Goal: Information Seeking & Learning: Learn about a topic

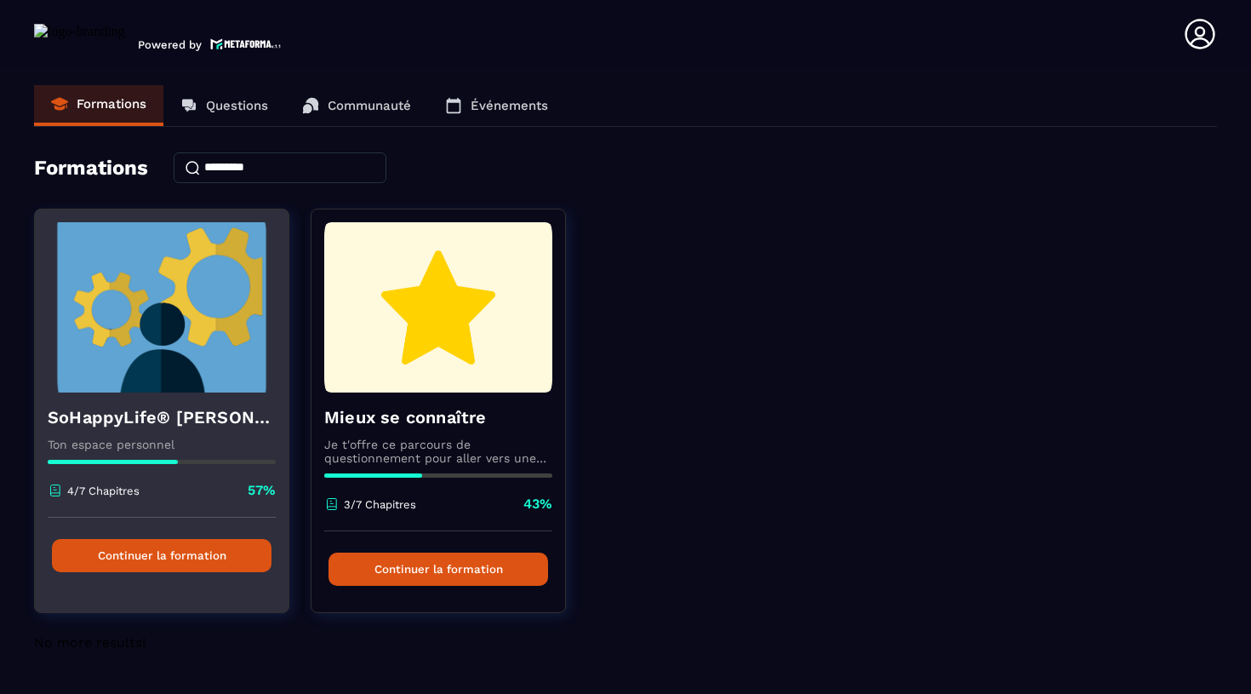
click at [177, 438] on p "Ton espace personnel" at bounding box center [162, 444] width 228 height 14
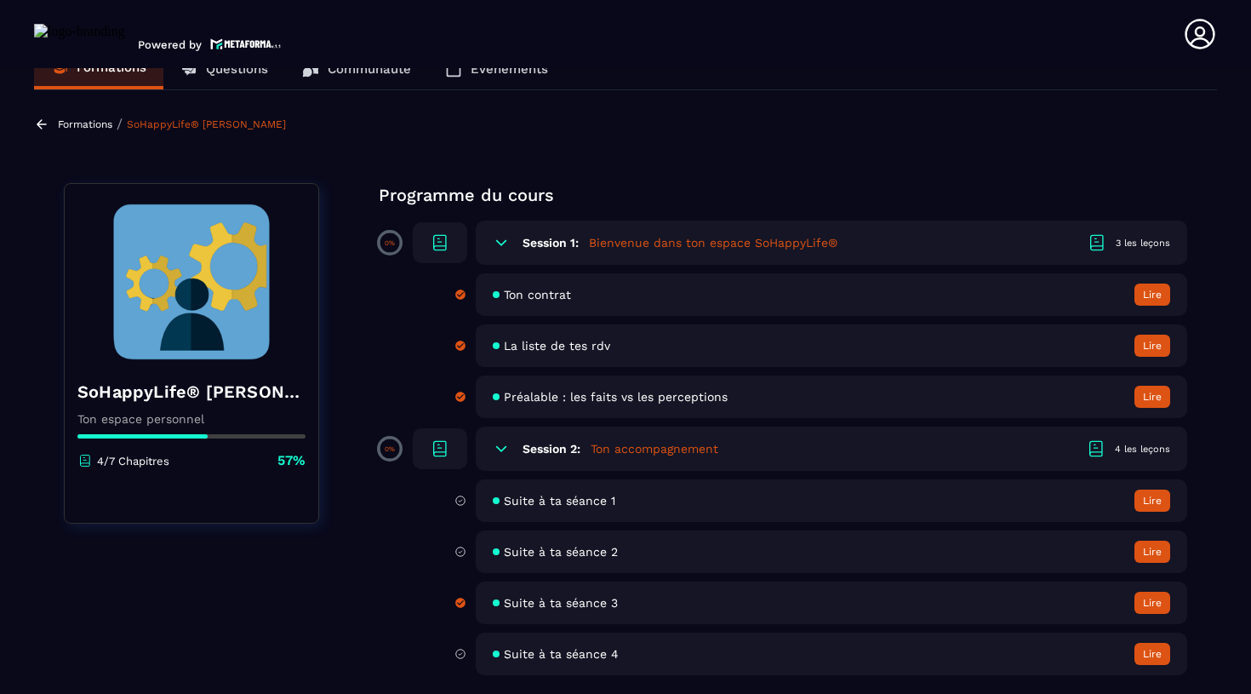
scroll to position [37, 0]
click at [559, 605] on span "Suite à ta séance 3" at bounding box center [561, 603] width 114 height 14
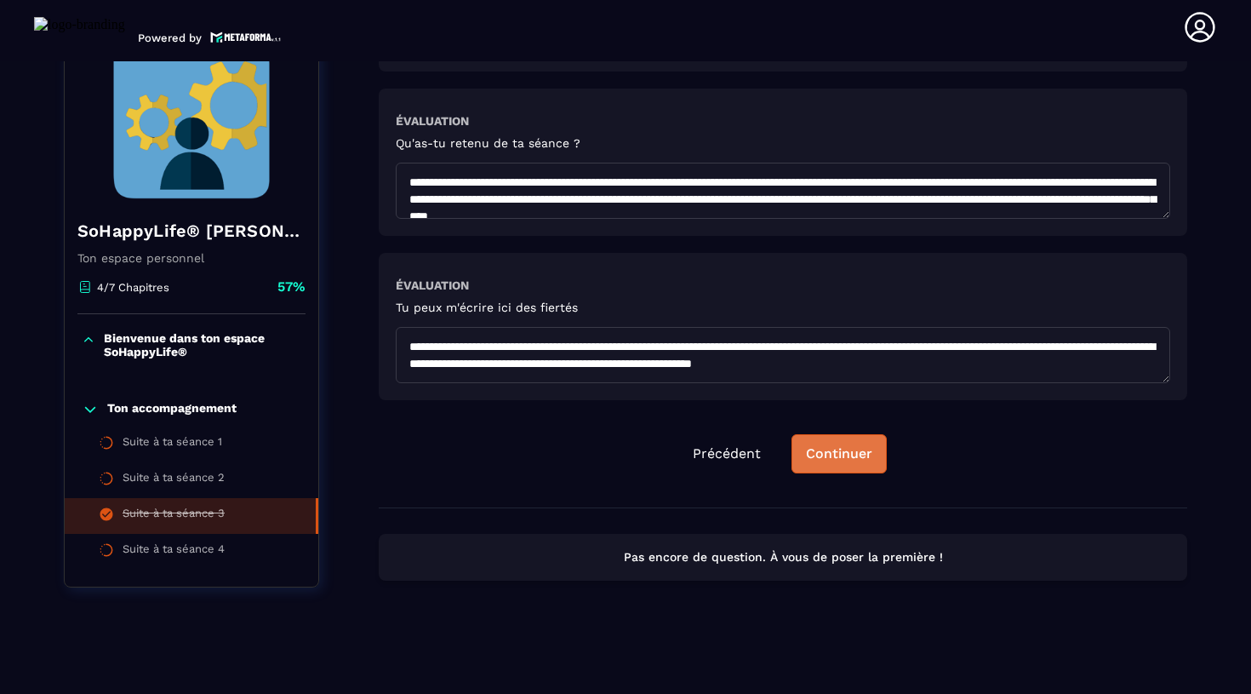
click at [825, 460] on div "Continuer" at bounding box center [839, 453] width 66 height 17
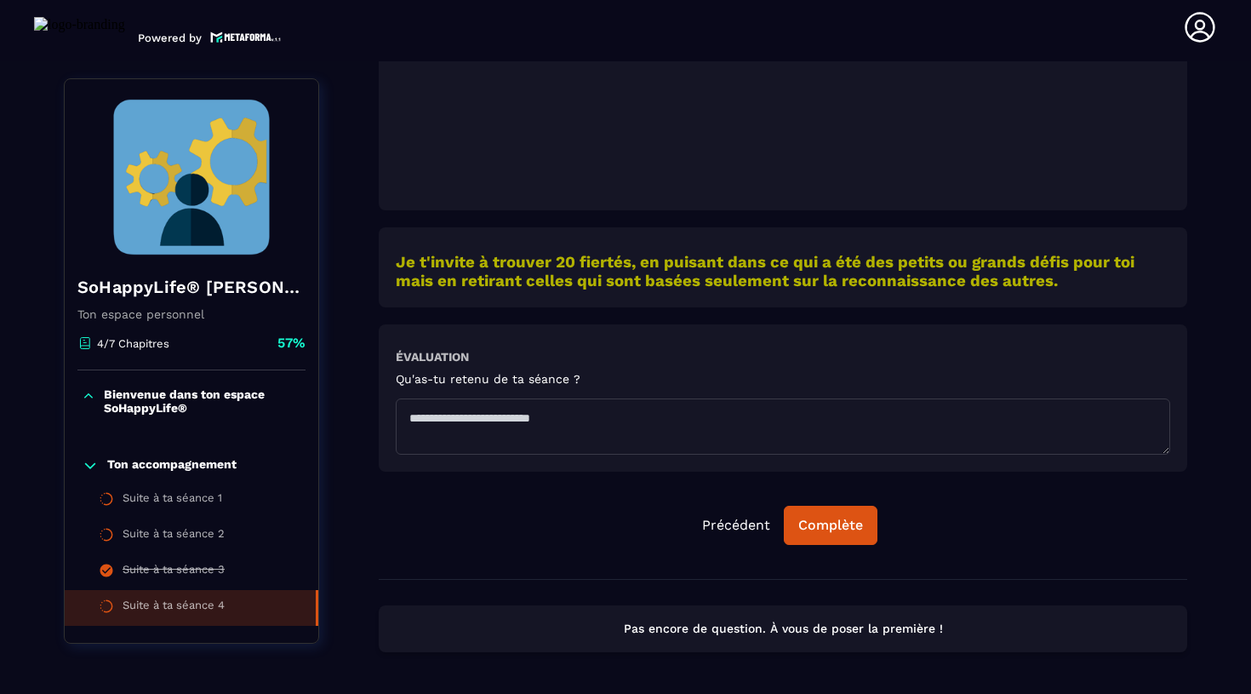
scroll to position [603, 0]
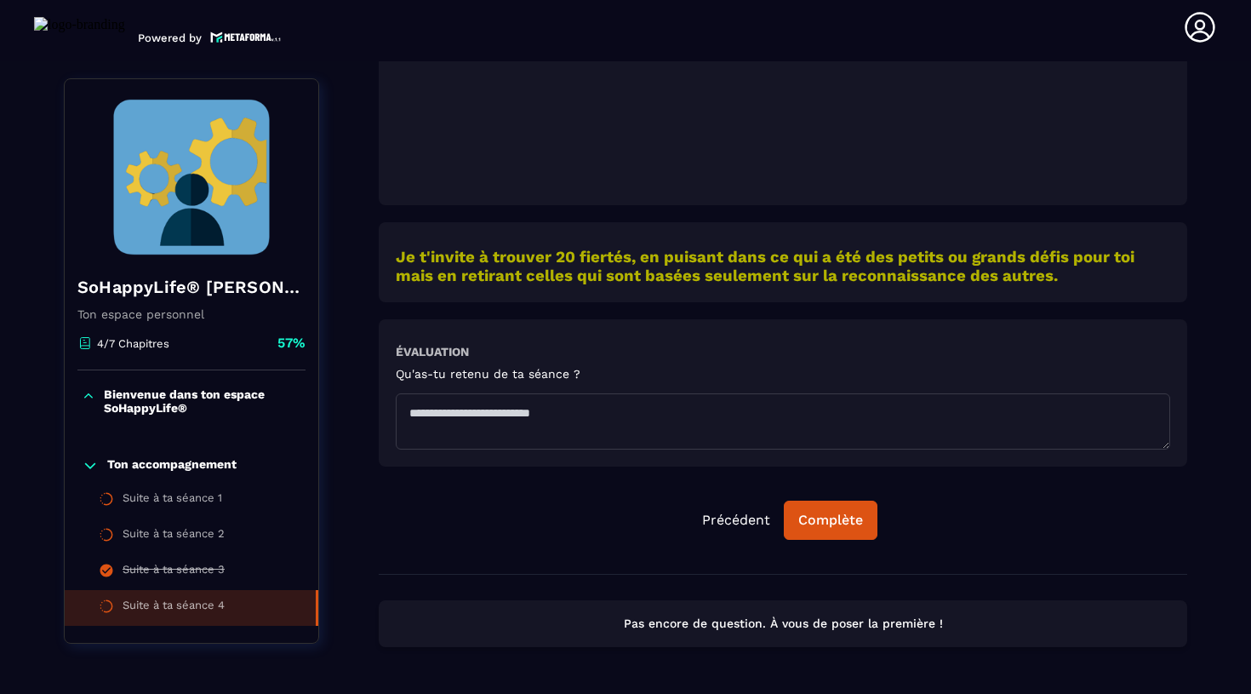
click at [471, 421] on textarea at bounding box center [783, 421] width 774 height 56
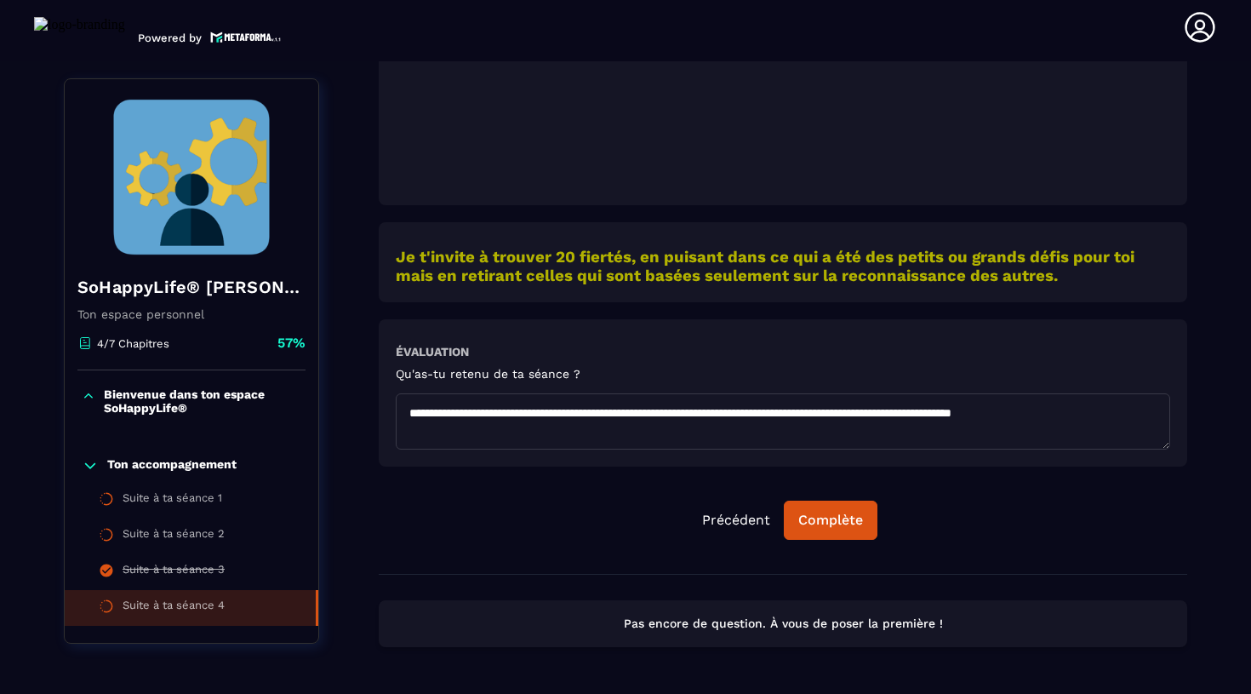
scroll to position [5, 0]
click at [659, 404] on textarea "**********" at bounding box center [783, 421] width 774 height 56
drag, startPoint x: 571, startPoint y: 409, endPoint x: 551, endPoint y: 409, distance: 20.4
click at [551, 409] on textarea "**********" at bounding box center [783, 421] width 774 height 56
click at [634, 403] on textarea "**********" at bounding box center [783, 421] width 774 height 56
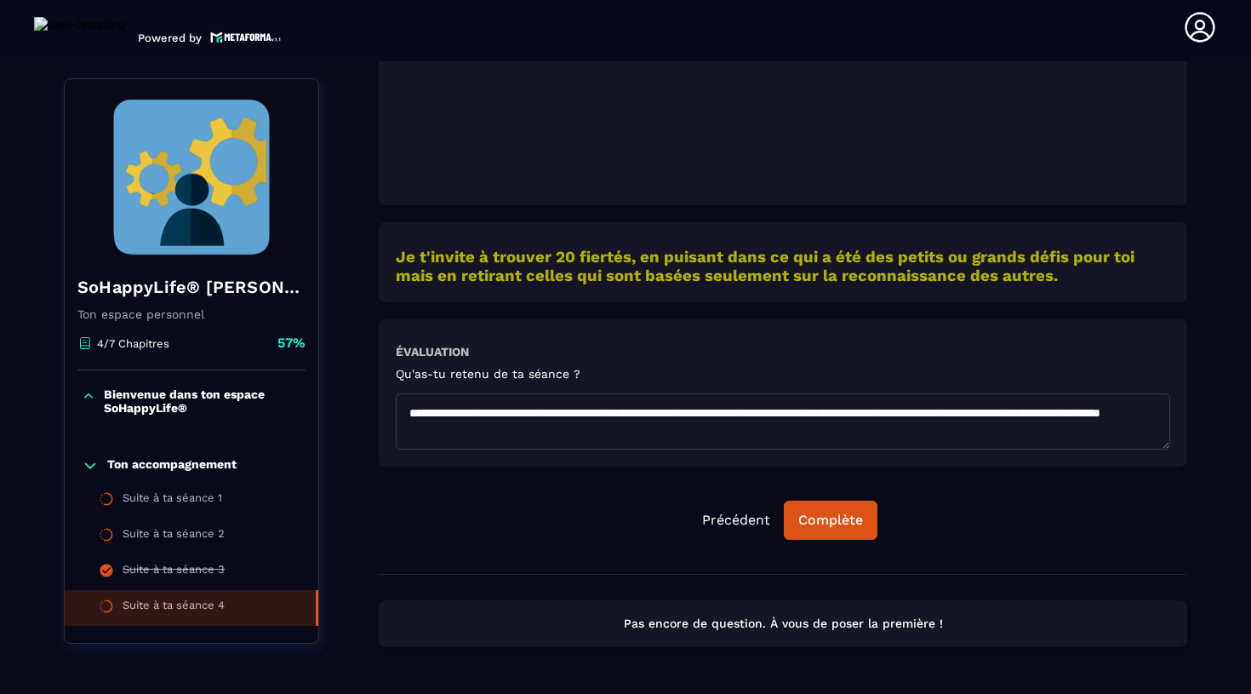
drag, startPoint x: 929, startPoint y: 409, endPoint x: 904, endPoint y: 408, distance: 25.5
click at [908, 408] on textarea "**********" at bounding box center [783, 421] width 774 height 56
click at [939, 404] on textarea "**********" at bounding box center [783, 421] width 774 height 56
click at [877, 405] on textarea "**********" at bounding box center [783, 421] width 774 height 56
drag, startPoint x: 460, startPoint y: 428, endPoint x: 605, endPoint y: 426, distance: 144.7
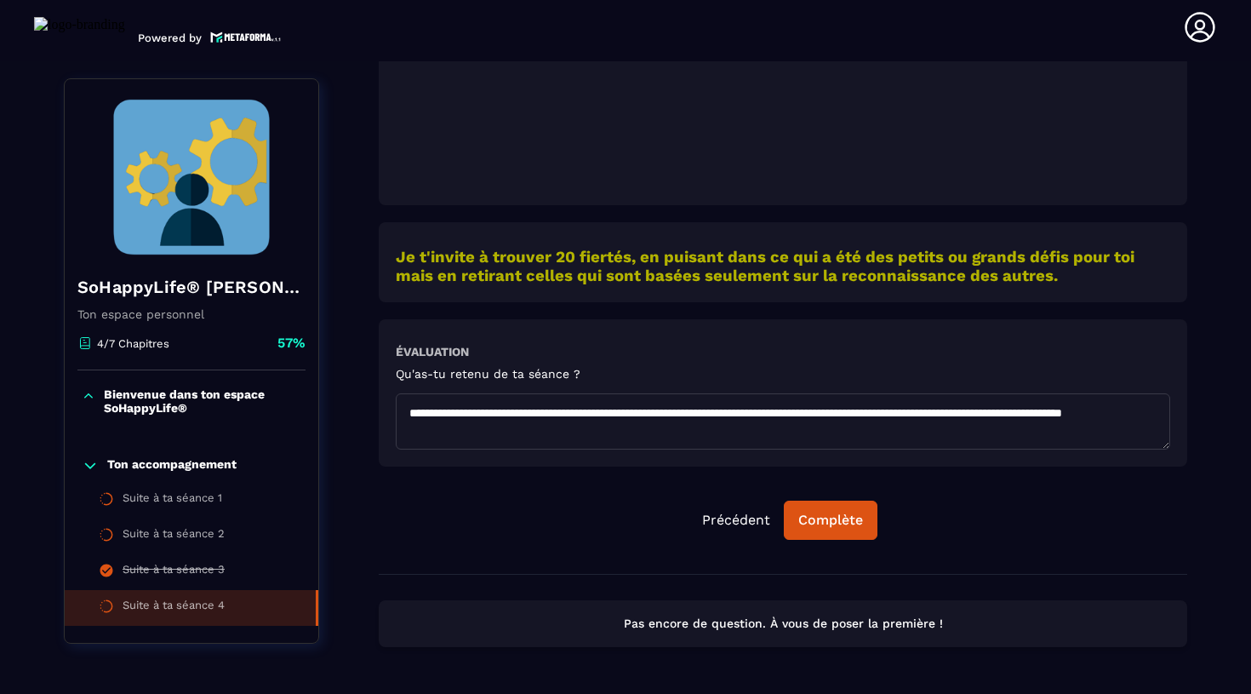
click at [605, 426] on textarea "**********" at bounding box center [783, 421] width 774 height 56
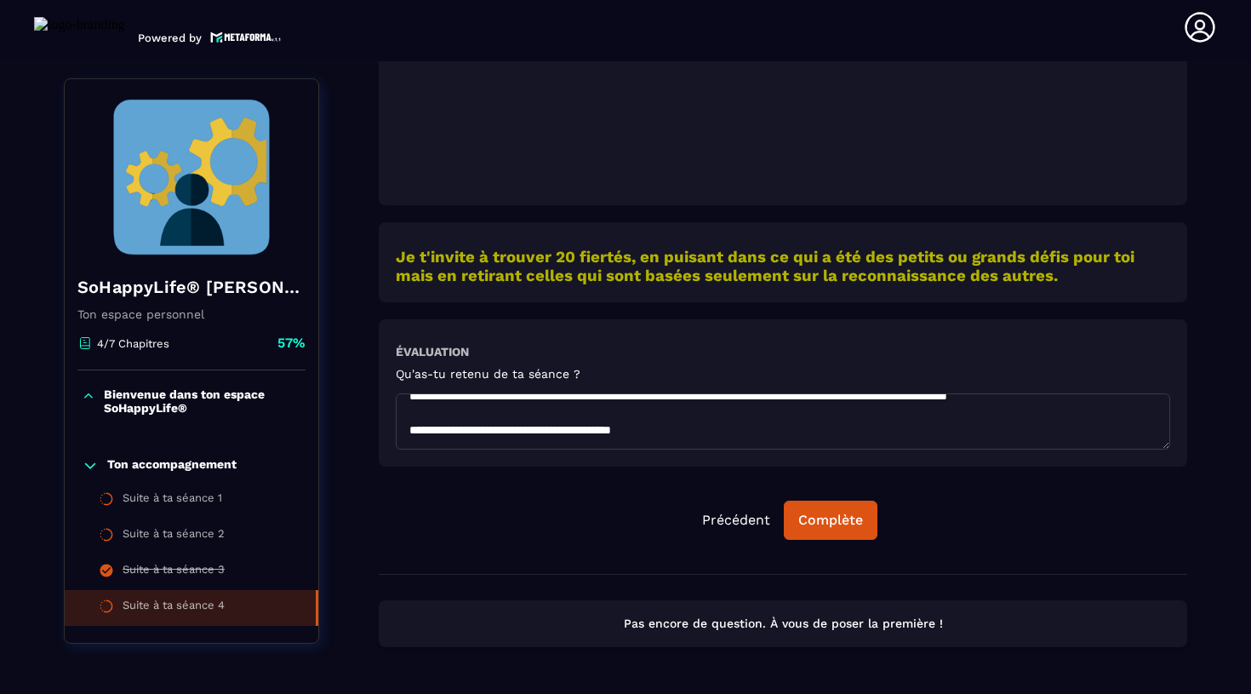
drag, startPoint x: 517, startPoint y: 437, endPoint x: 391, endPoint y: 437, distance: 126.8
click at [391, 437] on div "**********" at bounding box center [783, 392] width 809 height 147
click at [819, 431] on textarea "**********" at bounding box center [783, 421] width 774 height 56
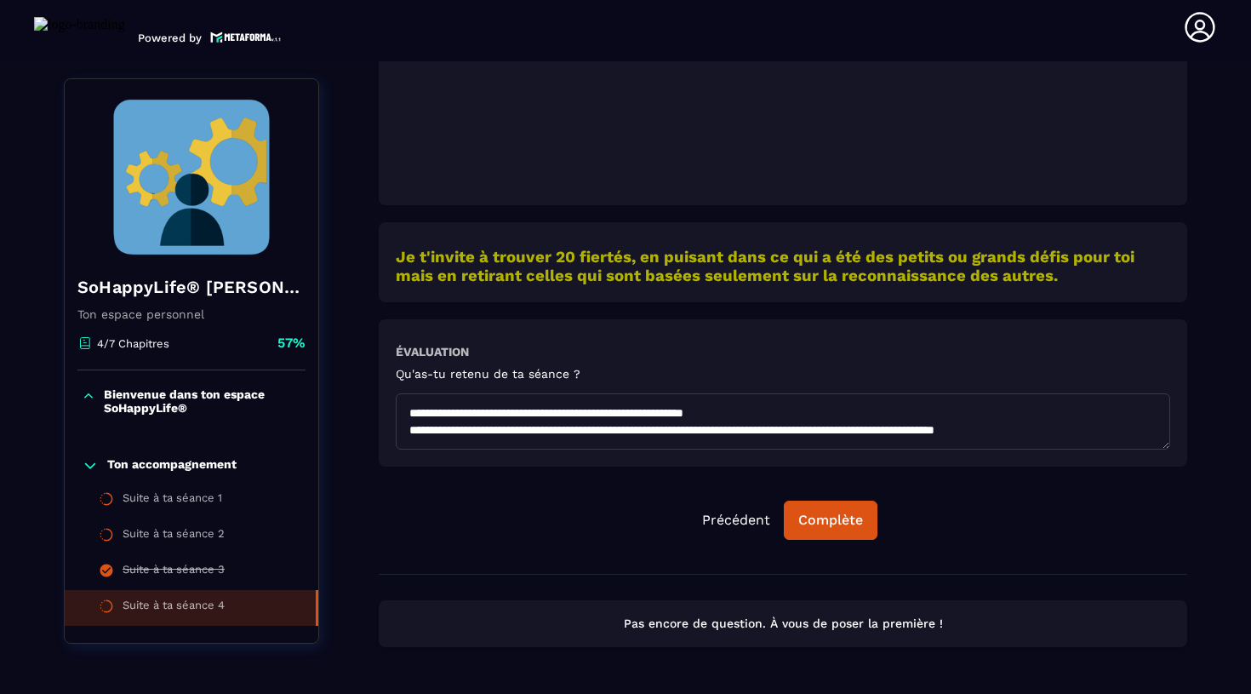
scroll to position [75, 0]
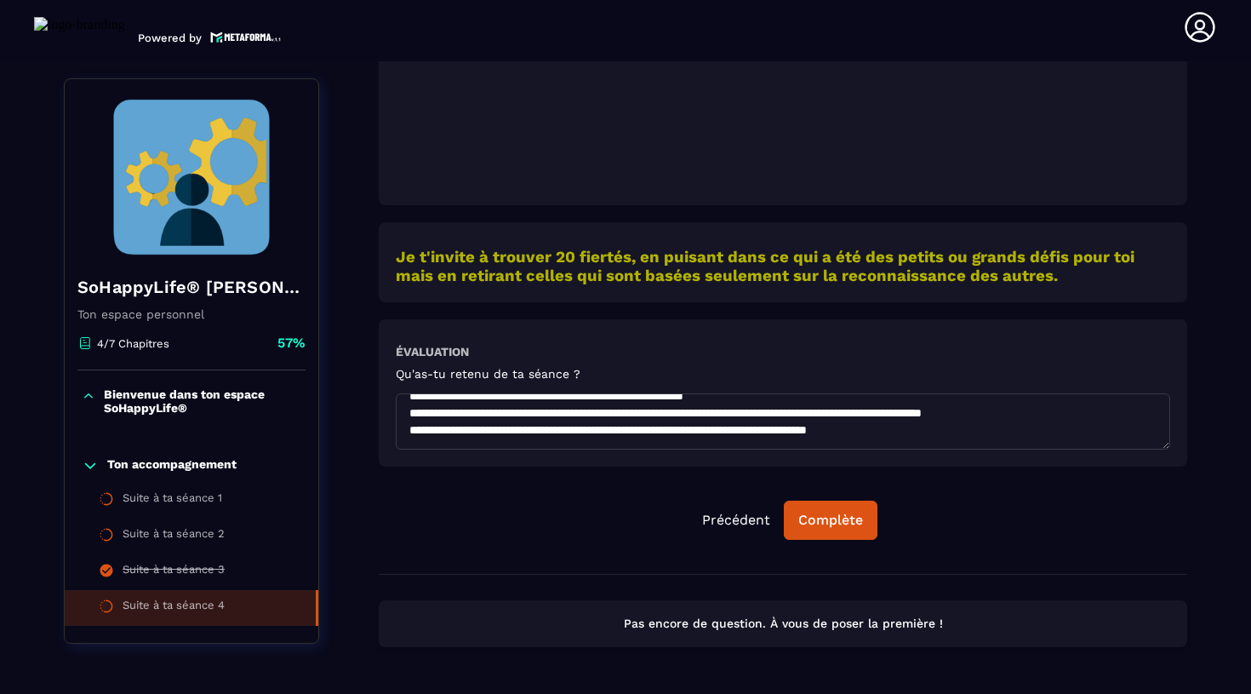
click at [791, 420] on textarea "**********" at bounding box center [783, 421] width 774 height 56
click at [824, 420] on textarea "**********" at bounding box center [783, 421] width 774 height 56
click at [934, 432] on textarea "**********" at bounding box center [783, 421] width 774 height 56
click at [944, 423] on textarea "**********" at bounding box center [783, 421] width 774 height 56
click at [534, 422] on textarea "**********" at bounding box center [783, 421] width 774 height 56
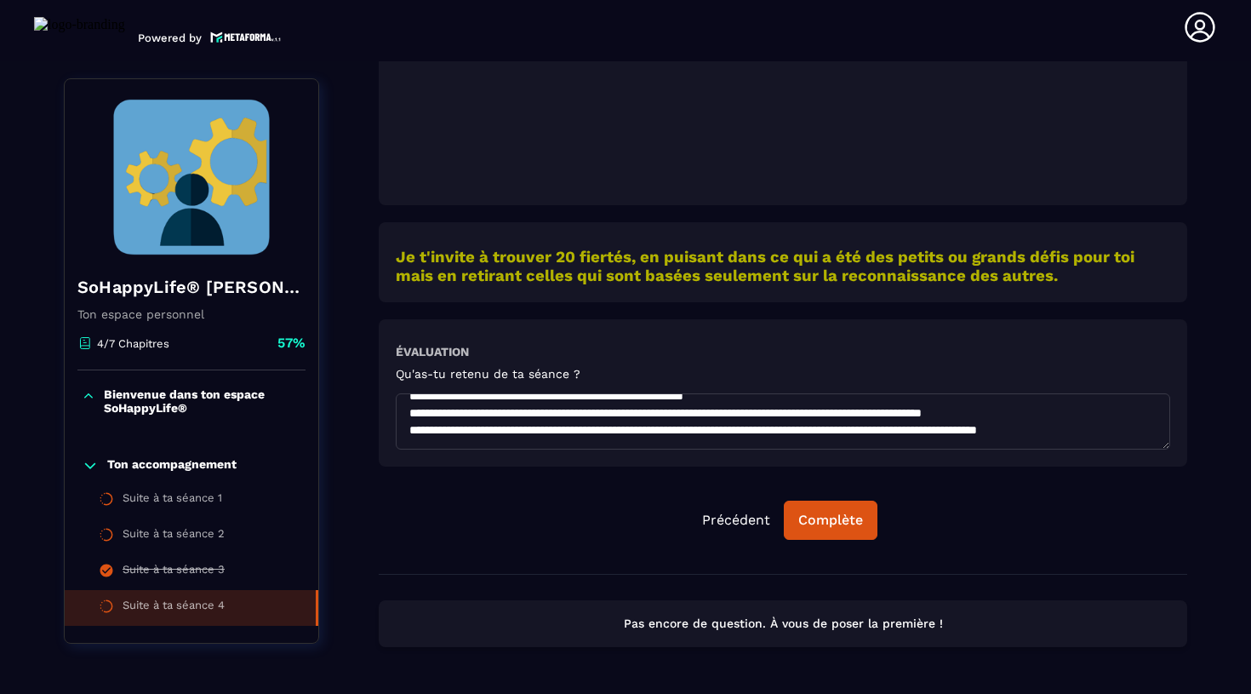
drag, startPoint x: 919, startPoint y: 420, endPoint x: 716, endPoint y: 420, distance: 203.4
click at [716, 420] on textarea "**********" at bounding box center [783, 421] width 774 height 56
click at [968, 420] on textarea "**********" at bounding box center [783, 421] width 774 height 56
drag, startPoint x: 1011, startPoint y: 425, endPoint x: 1122, endPoint y: 425, distance: 110.6
click at [1122, 425] on textarea "**********" at bounding box center [783, 421] width 774 height 56
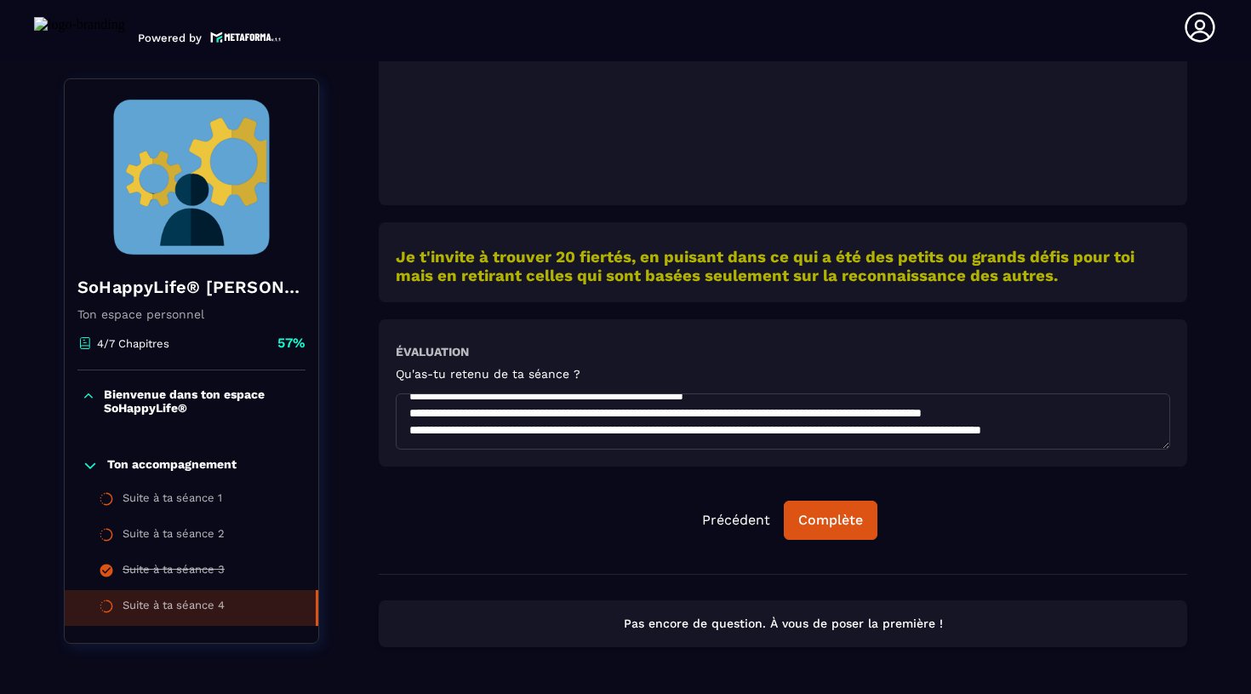
click at [709, 426] on textarea "**********" at bounding box center [783, 421] width 774 height 56
drag, startPoint x: 1142, startPoint y: 420, endPoint x: 1162, endPoint y: 421, distance: 19.6
click at [1162, 421] on textarea "**********" at bounding box center [783, 421] width 774 height 56
click at [534, 424] on textarea "**********" at bounding box center [783, 421] width 774 height 56
click at [483, 443] on textarea "**********" at bounding box center [783, 421] width 774 height 56
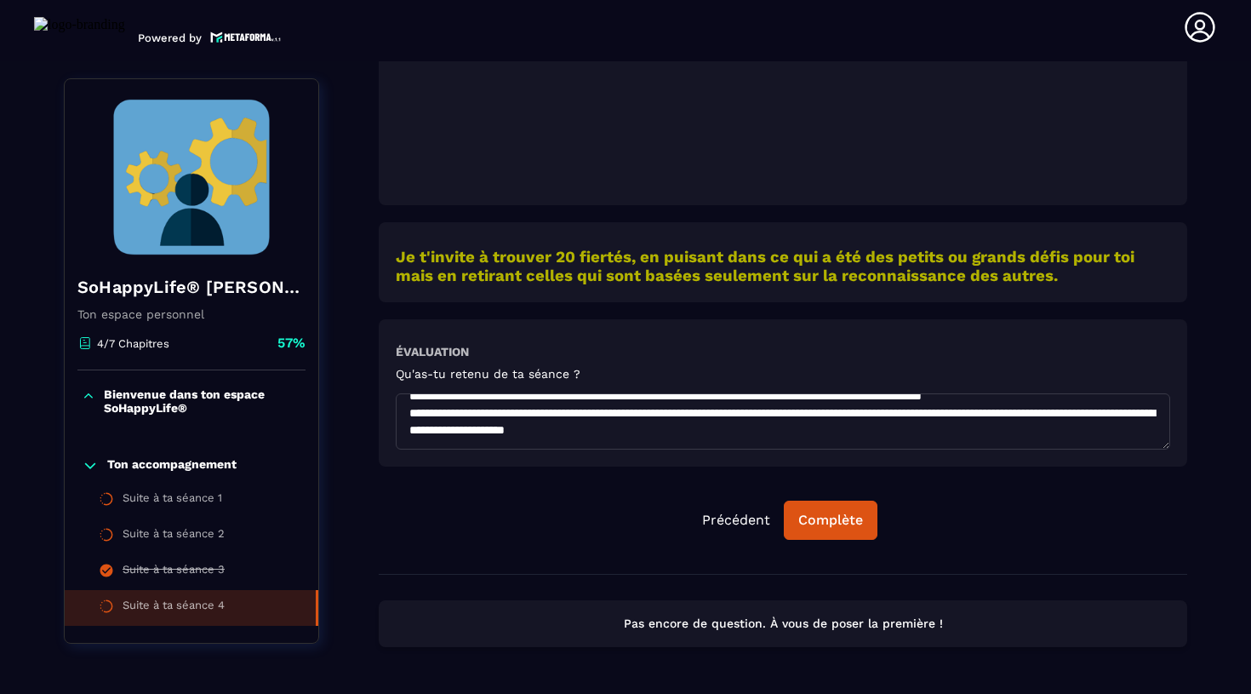
drag, startPoint x: 894, startPoint y: 421, endPoint x: 803, endPoint y: 421, distance: 90.2
click at [803, 421] on textarea "**********" at bounding box center [783, 421] width 774 height 56
click at [975, 421] on textarea "**********" at bounding box center [783, 421] width 774 height 56
click at [483, 437] on textarea "**********" at bounding box center [783, 421] width 774 height 56
click at [622, 437] on textarea "**********" at bounding box center [783, 421] width 774 height 56
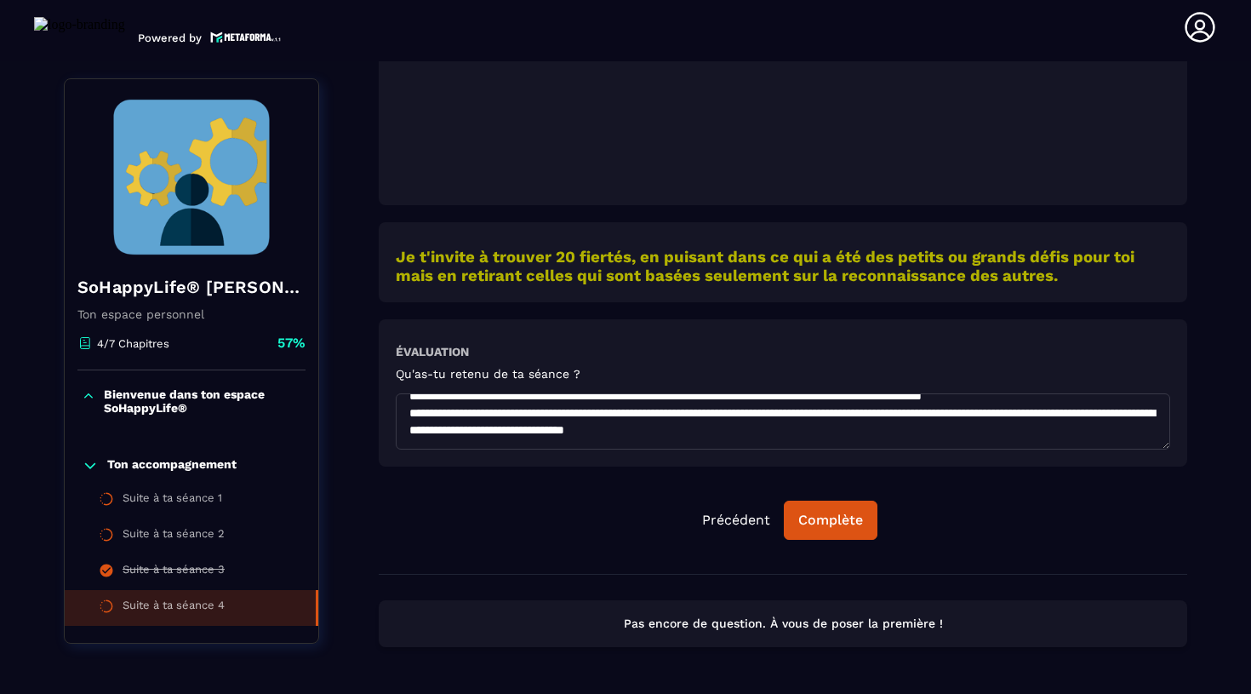
click at [897, 441] on textarea "**********" at bounding box center [783, 421] width 774 height 56
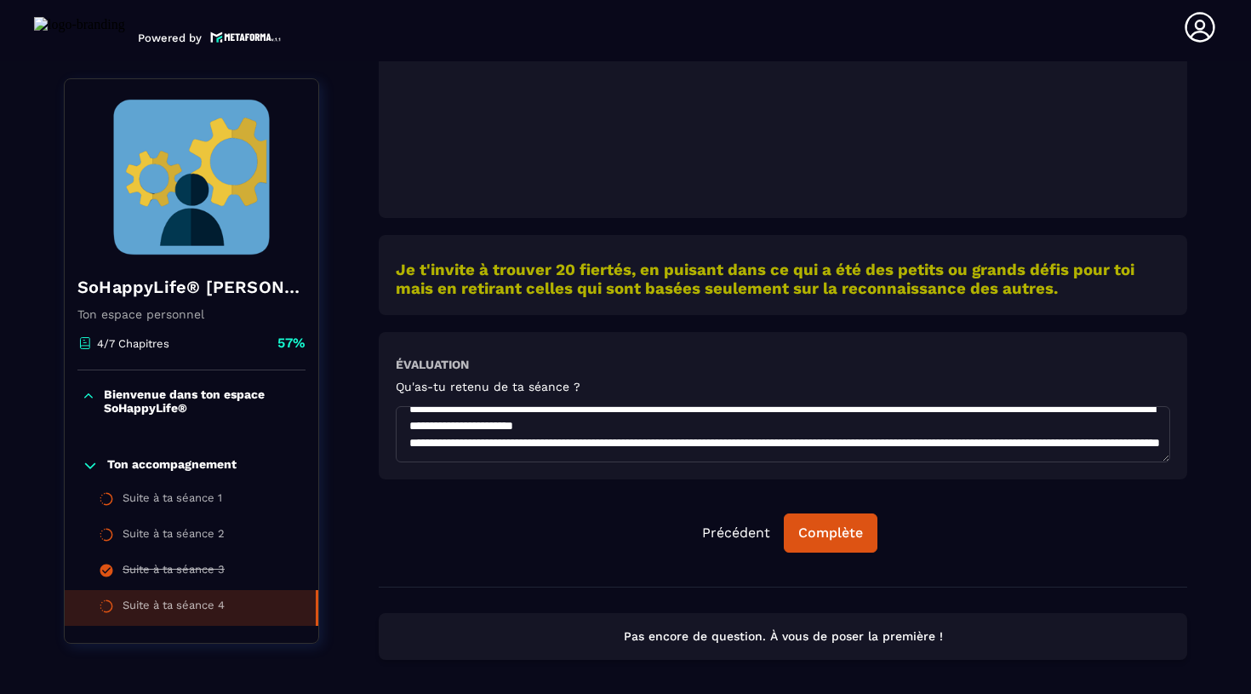
scroll to position [177, 0]
drag, startPoint x: 565, startPoint y: 453, endPoint x: 498, endPoint y: 452, distance: 67.2
click at [498, 453] on textarea at bounding box center [783, 434] width 774 height 56
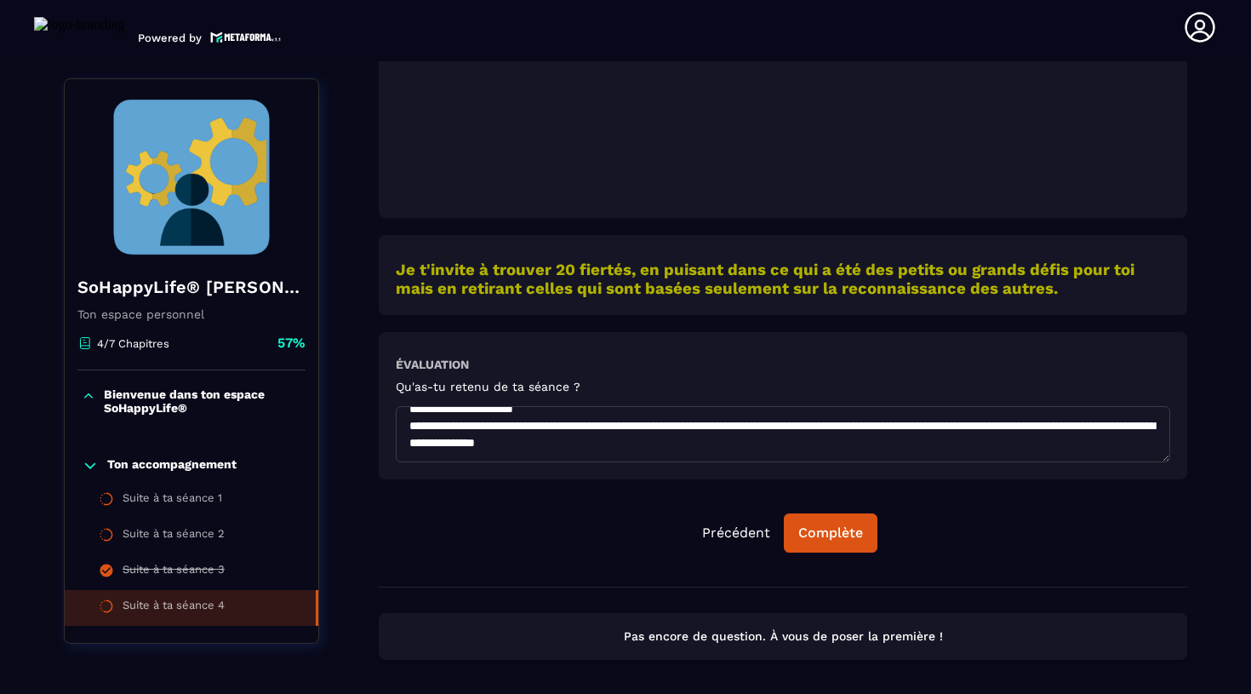
scroll to position [196, 0]
click at [794, 437] on textarea at bounding box center [783, 434] width 774 height 56
click at [677, 447] on textarea at bounding box center [783, 434] width 774 height 56
click at [876, 450] on textarea at bounding box center [783, 434] width 774 height 56
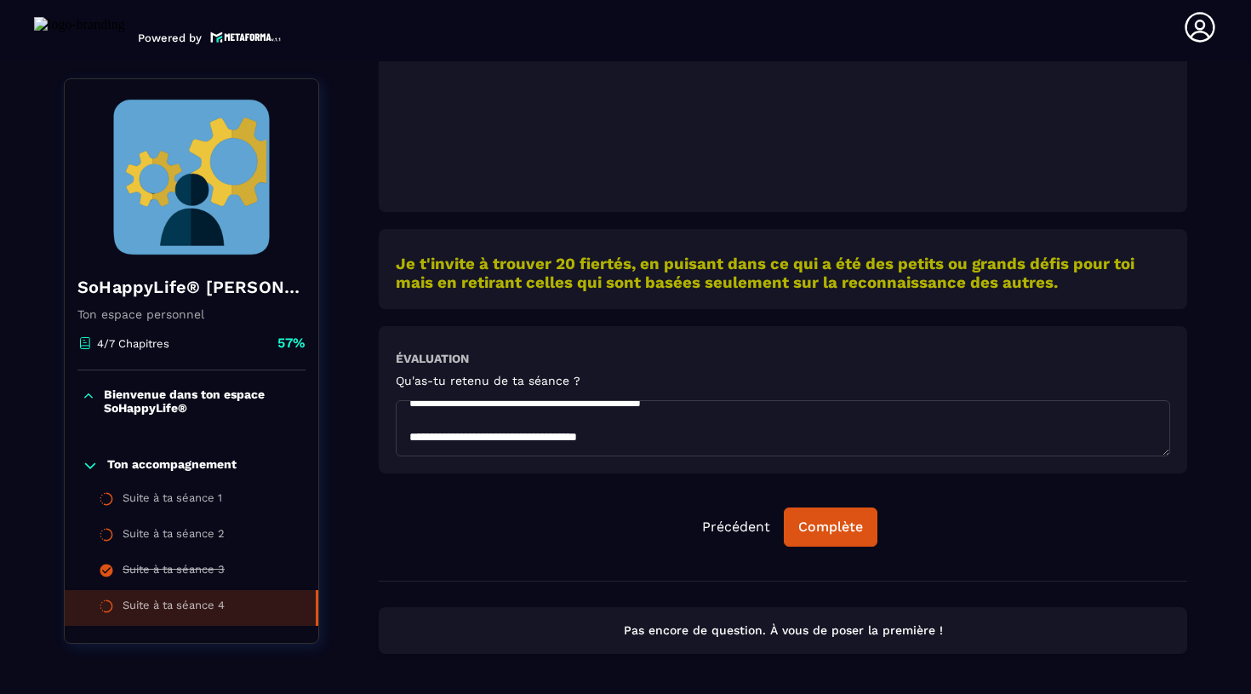
scroll to position [598, 0]
click at [411, 440] on textarea at bounding box center [783, 426] width 774 height 56
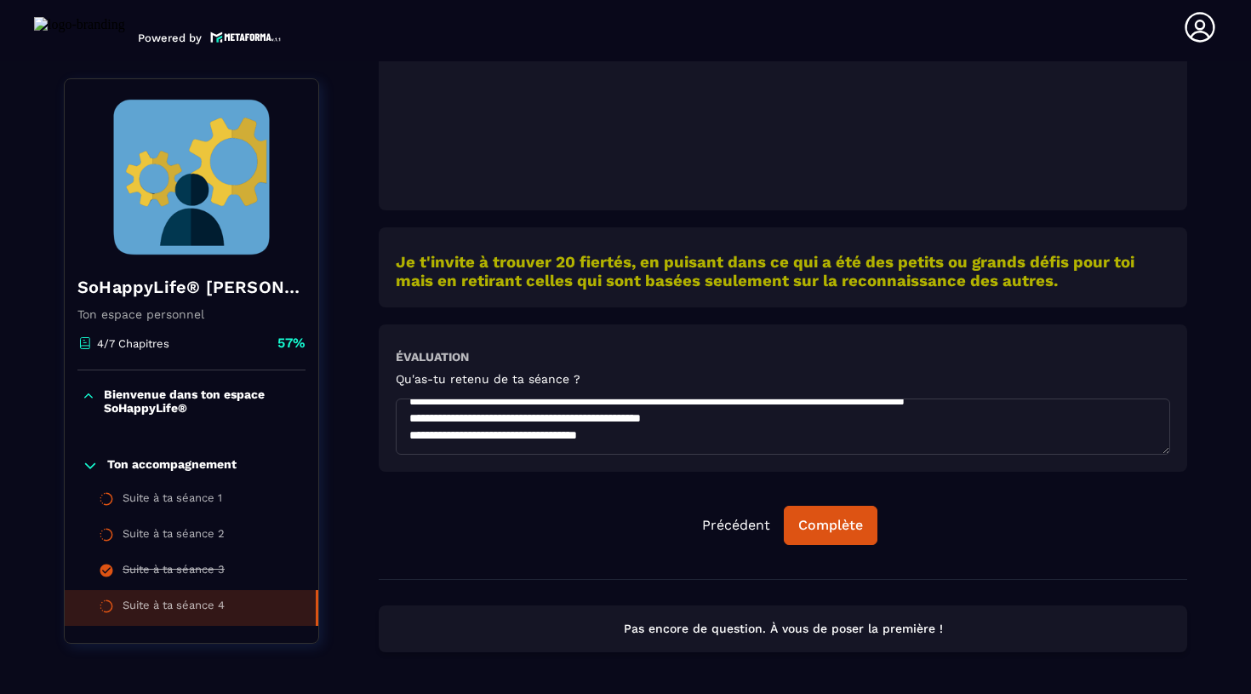
click at [482, 437] on textarea at bounding box center [783, 426] width 774 height 56
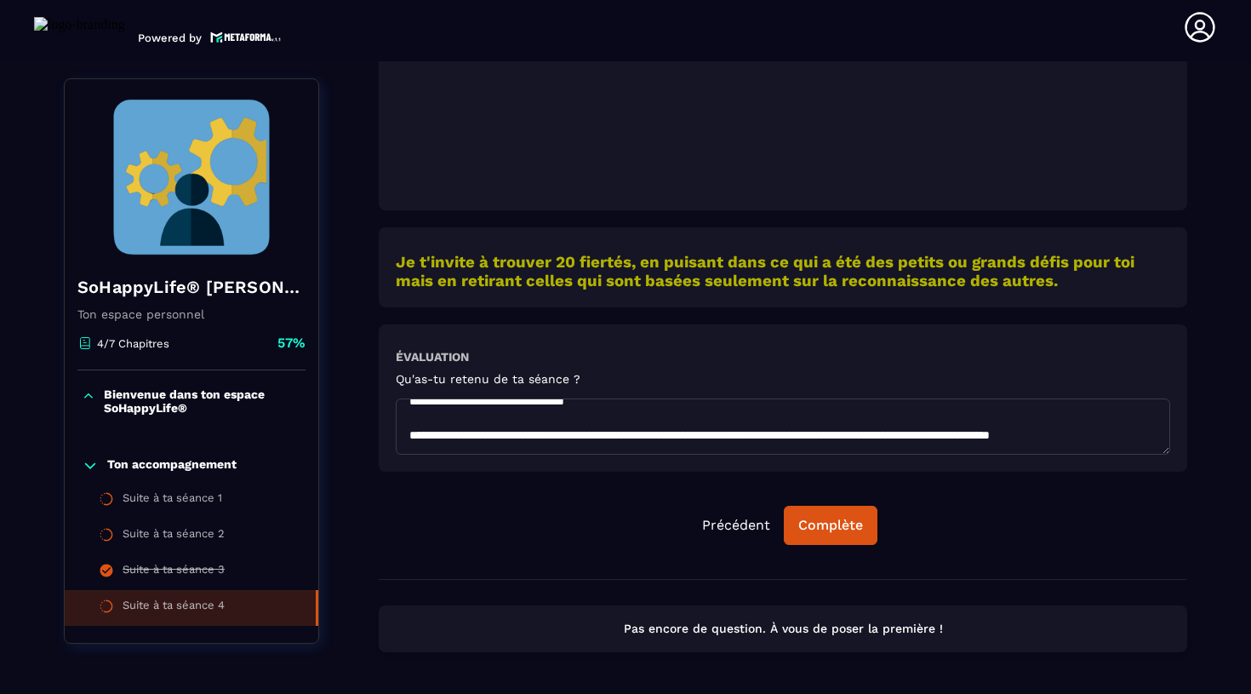
scroll to position [310, 0]
click at [649, 415] on textarea at bounding box center [783, 426] width 774 height 56
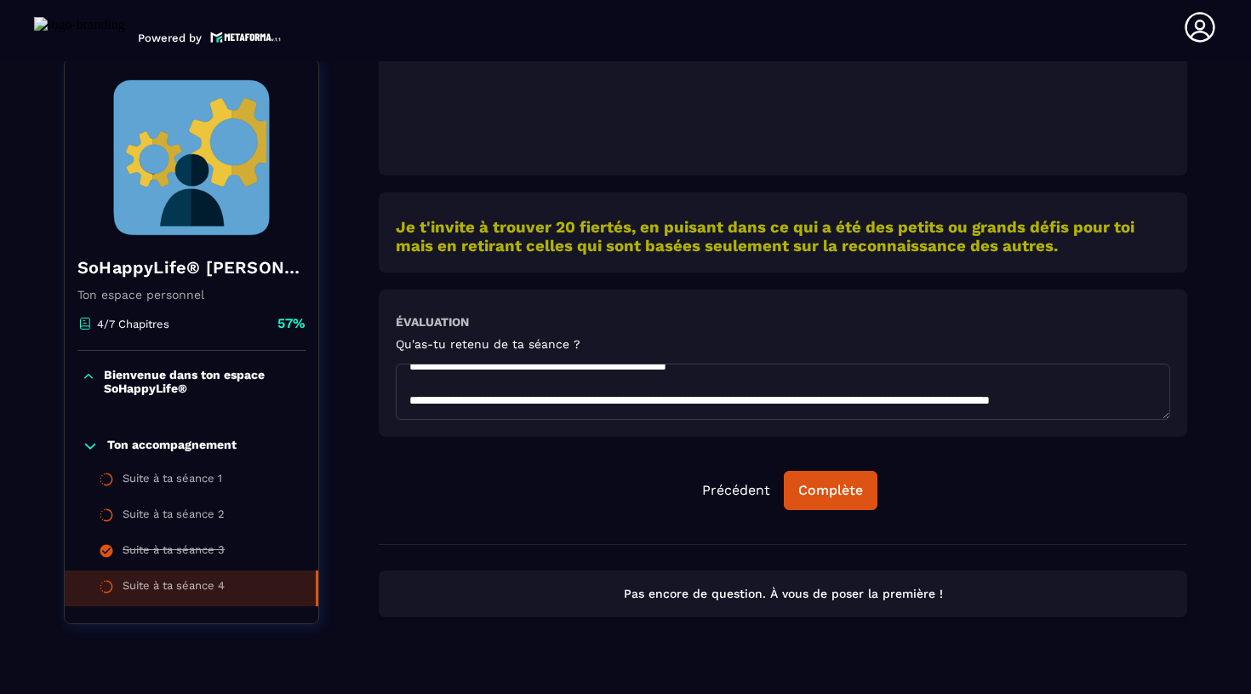
scroll to position [371, 0]
click at [443, 414] on textarea at bounding box center [783, 391] width 774 height 56
click at [774, 395] on textarea at bounding box center [783, 391] width 774 height 56
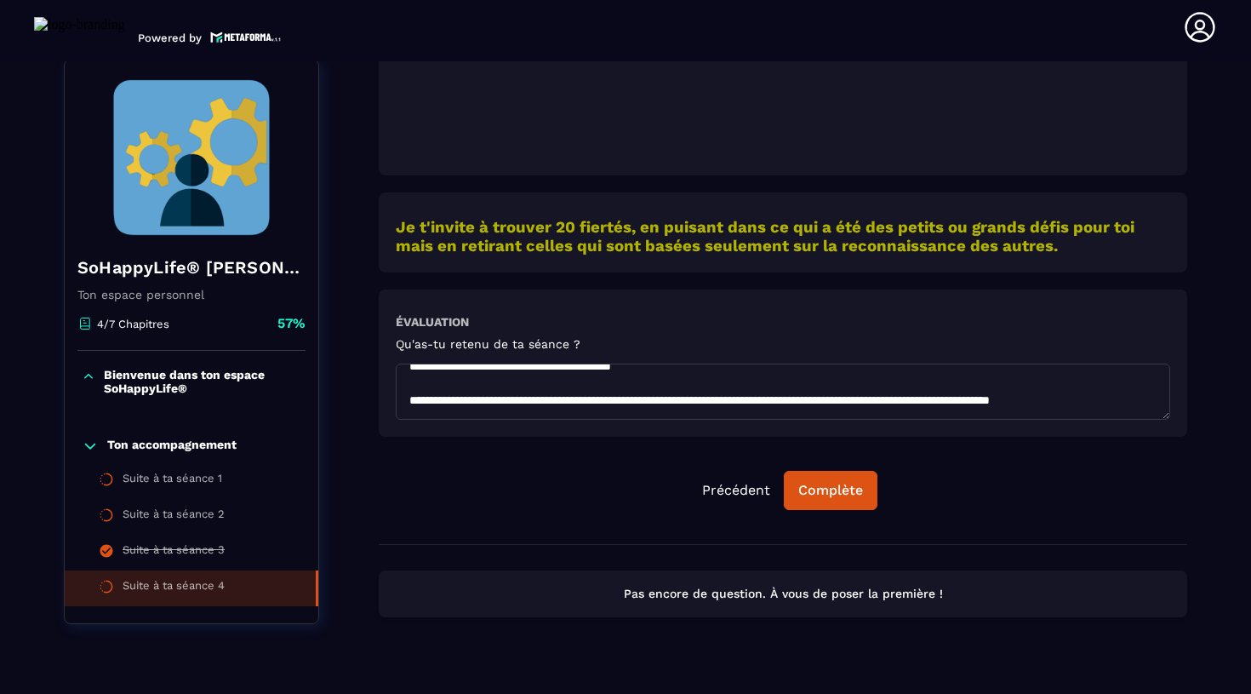
drag, startPoint x: 602, startPoint y: 391, endPoint x: 697, endPoint y: 391, distance: 95.3
click at [698, 392] on textarea at bounding box center [783, 391] width 774 height 56
click at [697, 391] on textarea at bounding box center [783, 391] width 774 height 56
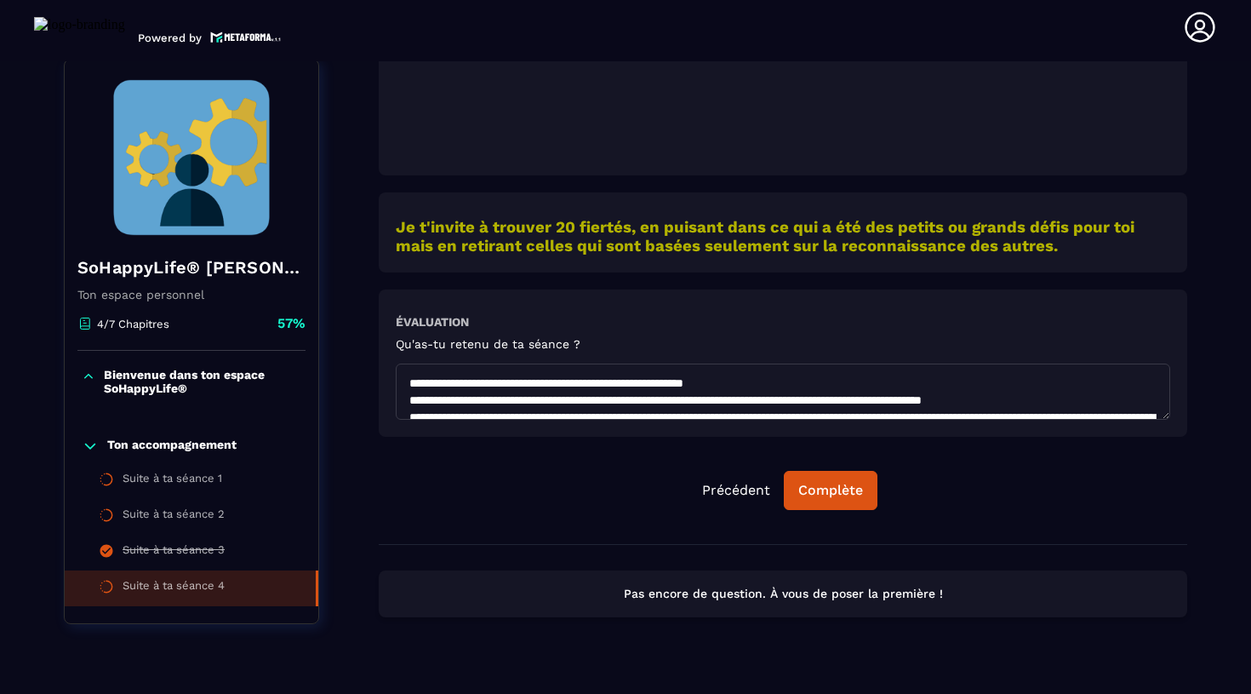
scroll to position [36, 0]
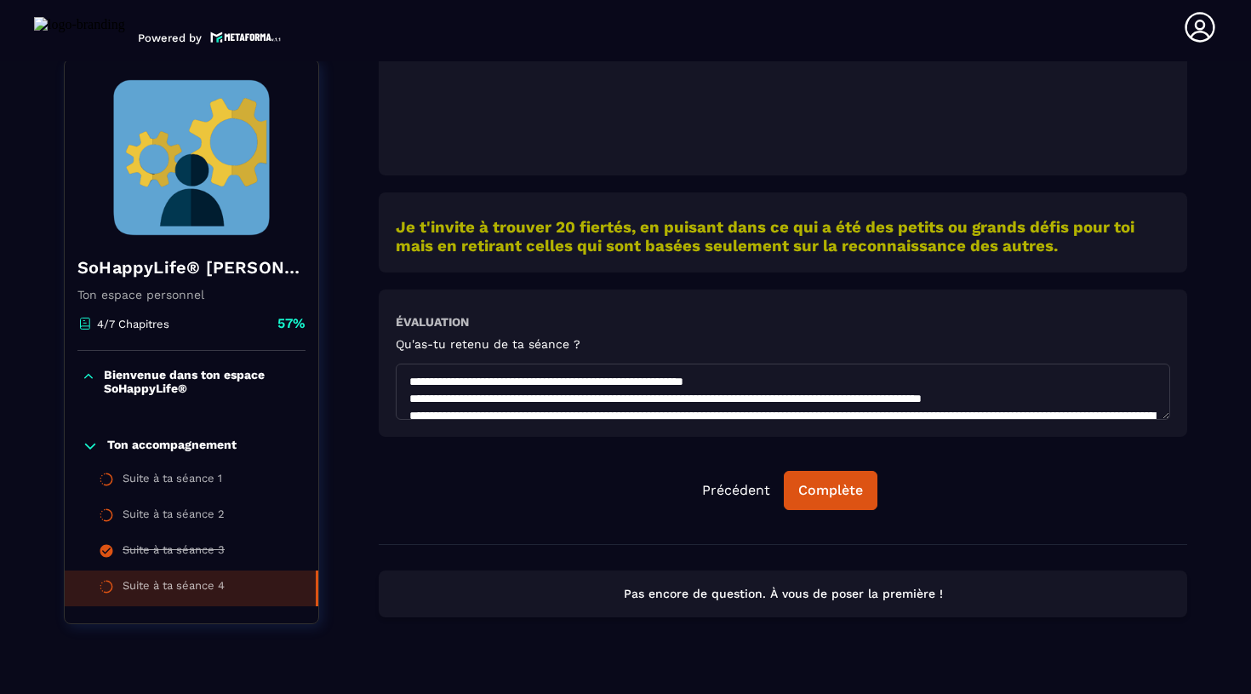
click at [517, 395] on textarea at bounding box center [783, 391] width 774 height 56
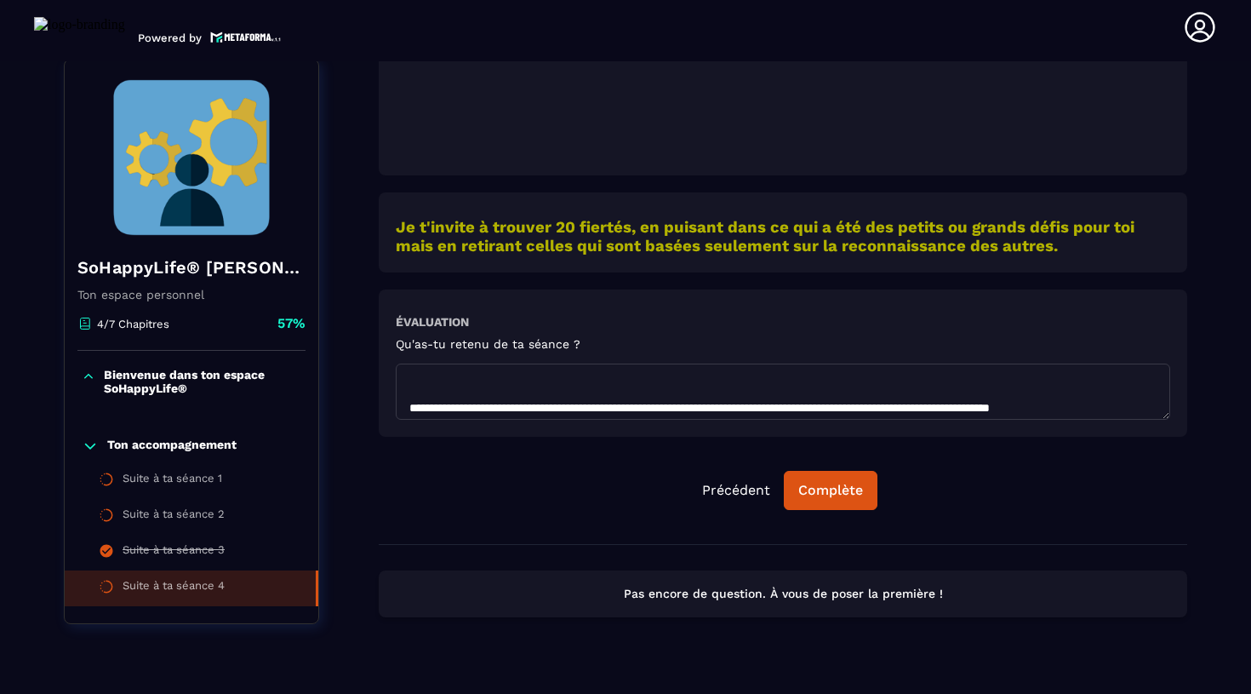
scroll to position [351, 0]
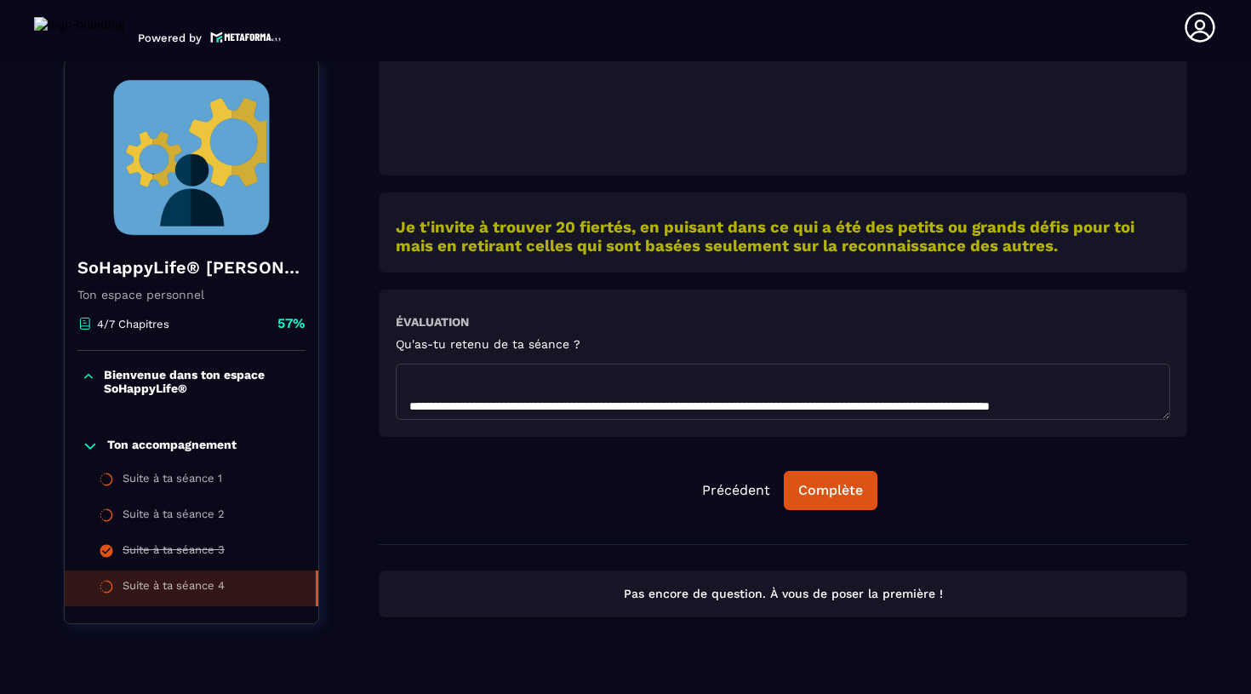
click at [410, 402] on textarea at bounding box center [783, 391] width 774 height 56
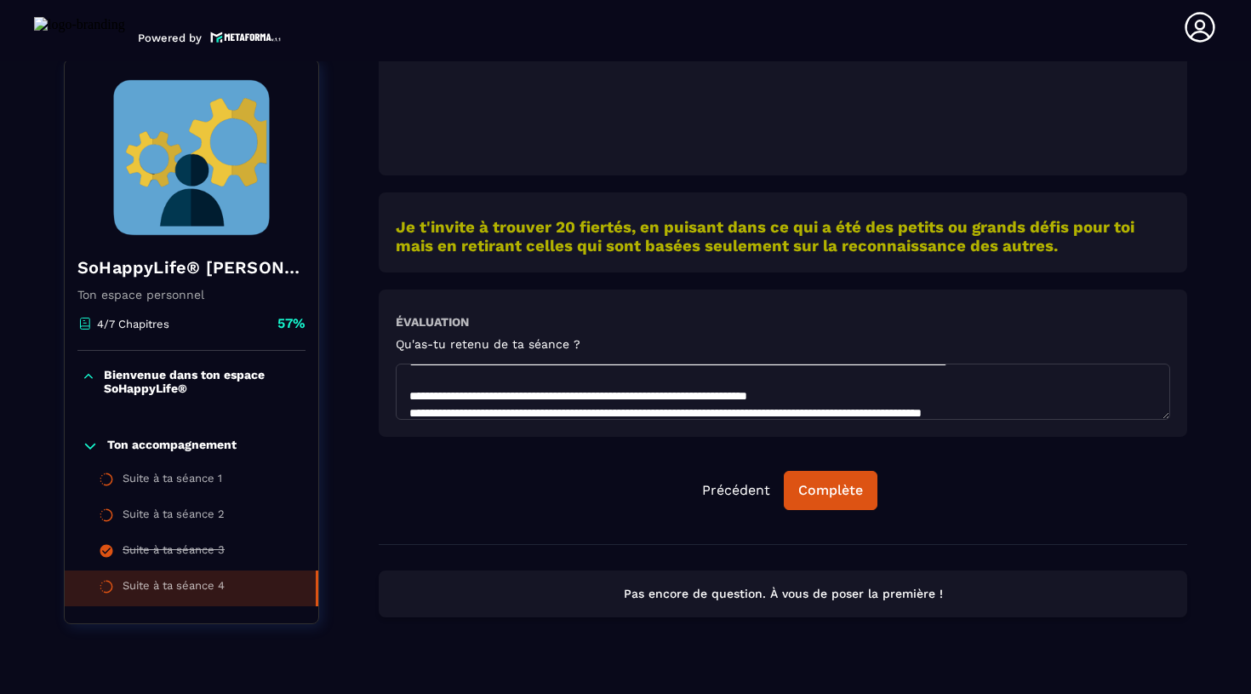
scroll to position [31, 0]
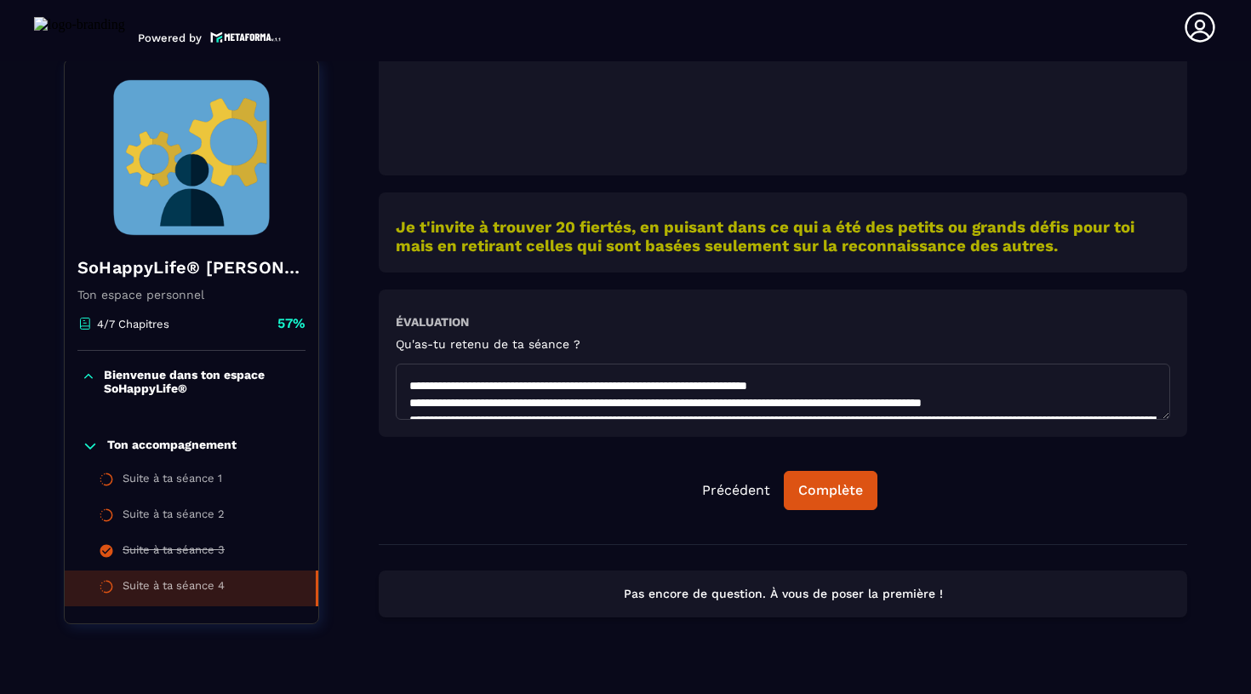
drag, startPoint x: 514, startPoint y: 401, endPoint x: 391, endPoint y: 401, distance: 123.4
click at [391, 401] on div "Évaluation Qu'as-tu retenu de ta séance ?" at bounding box center [783, 362] width 809 height 147
click at [478, 367] on textarea at bounding box center [783, 391] width 774 height 56
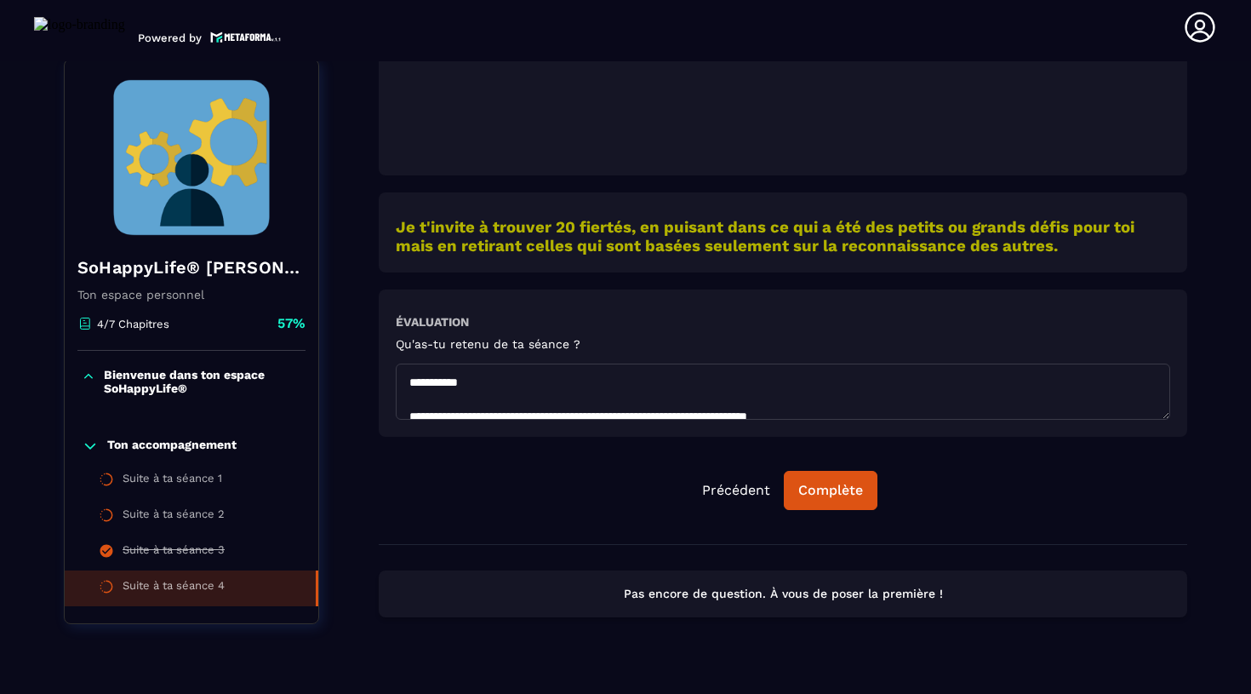
scroll to position [36, 0]
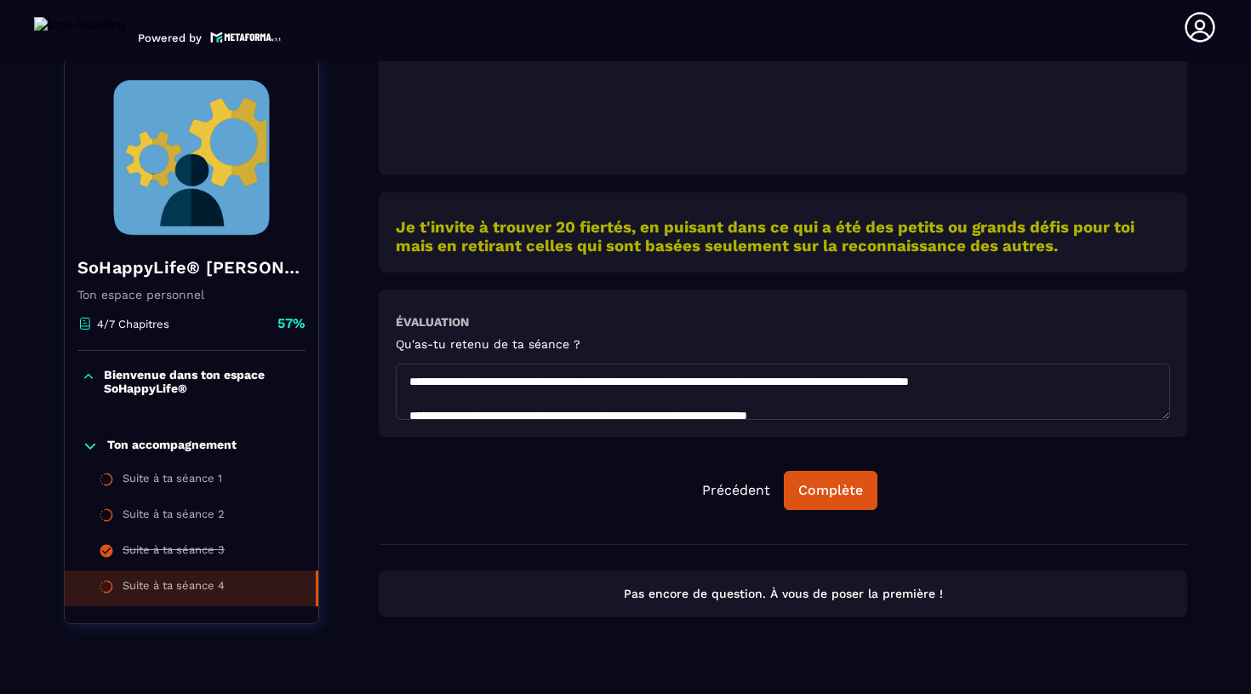
click at [894, 394] on textarea at bounding box center [783, 391] width 774 height 56
click at [962, 397] on textarea at bounding box center [783, 391] width 774 height 56
click at [1117, 401] on textarea at bounding box center [783, 391] width 774 height 56
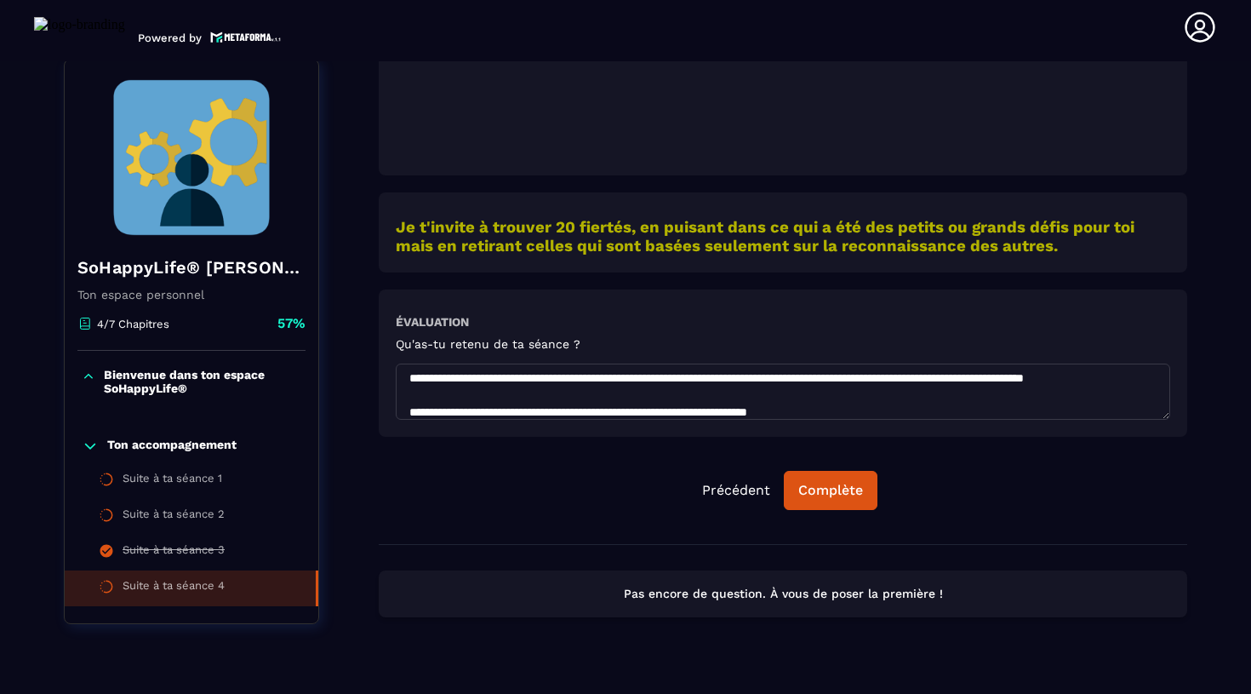
click at [450, 410] on textarea at bounding box center [783, 391] width 774 height 56
click at [498, 414] on textarea at bounding box center [783, 391] width 774 height 56
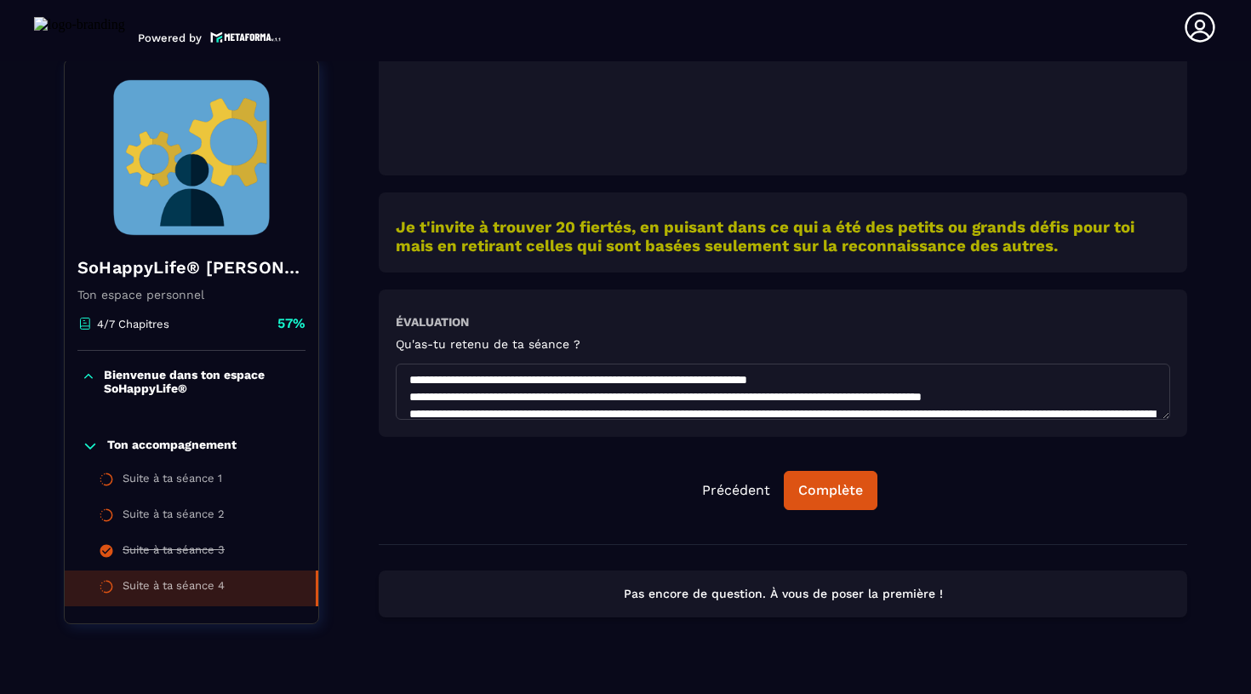
scroll to position [87, 0]
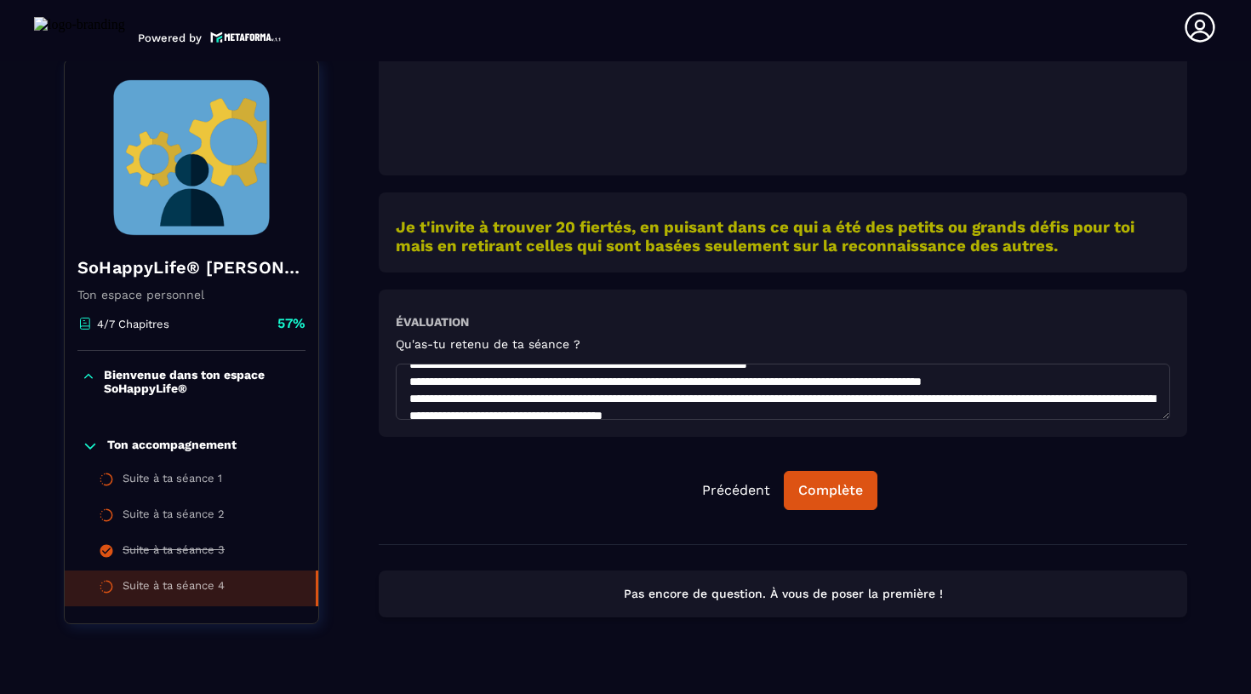
drag, startPoint x: 516, startPoint y: 398, endPoint x: 385, endPoint y: 401, distance: 131.1
click at [385, 401] on div "Évaluation Qu'as-tu retenu de ta séance ?" at bounding box center [783, 362] width 809 height 147
drag, startPoint x: 597, startPoint y: 397, endPoint x: 866, endPoint y: 396, distance: 268.1
click at [866, 396] on textarea at bounding box center [783, 391] width 774 height 56
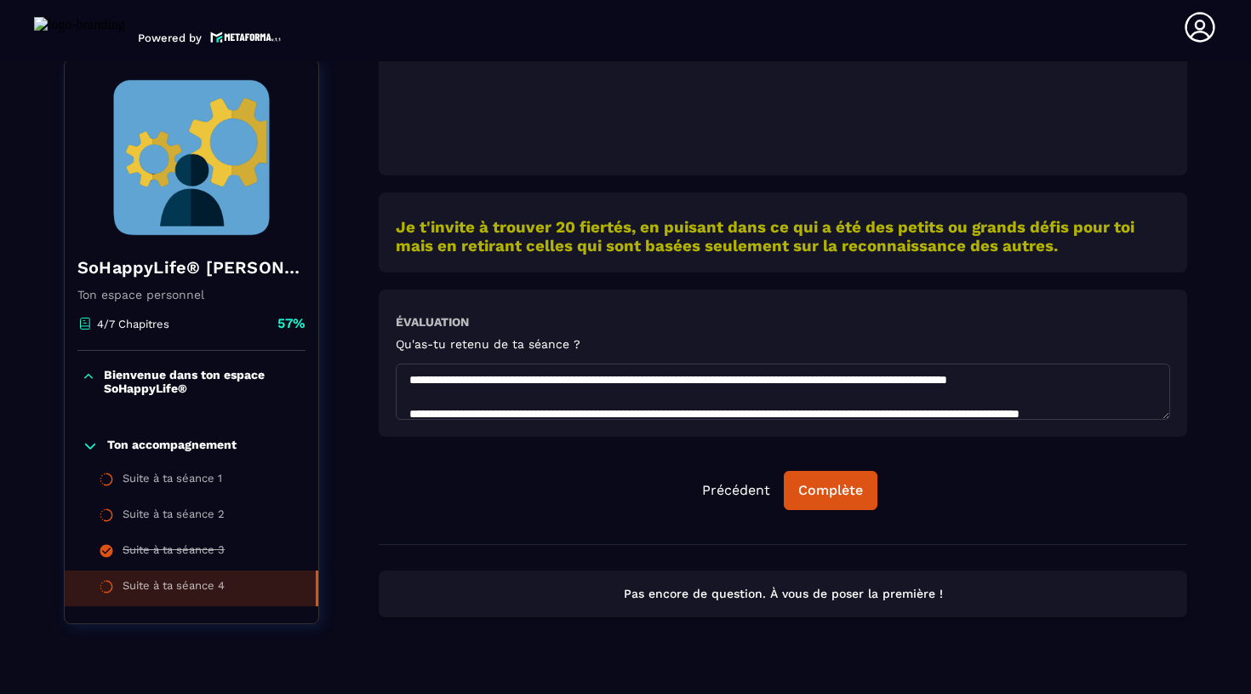
scroll to position [3, 0]
click at [874, 382] on textarea at bounding box center [783, 391] width 774 height 56
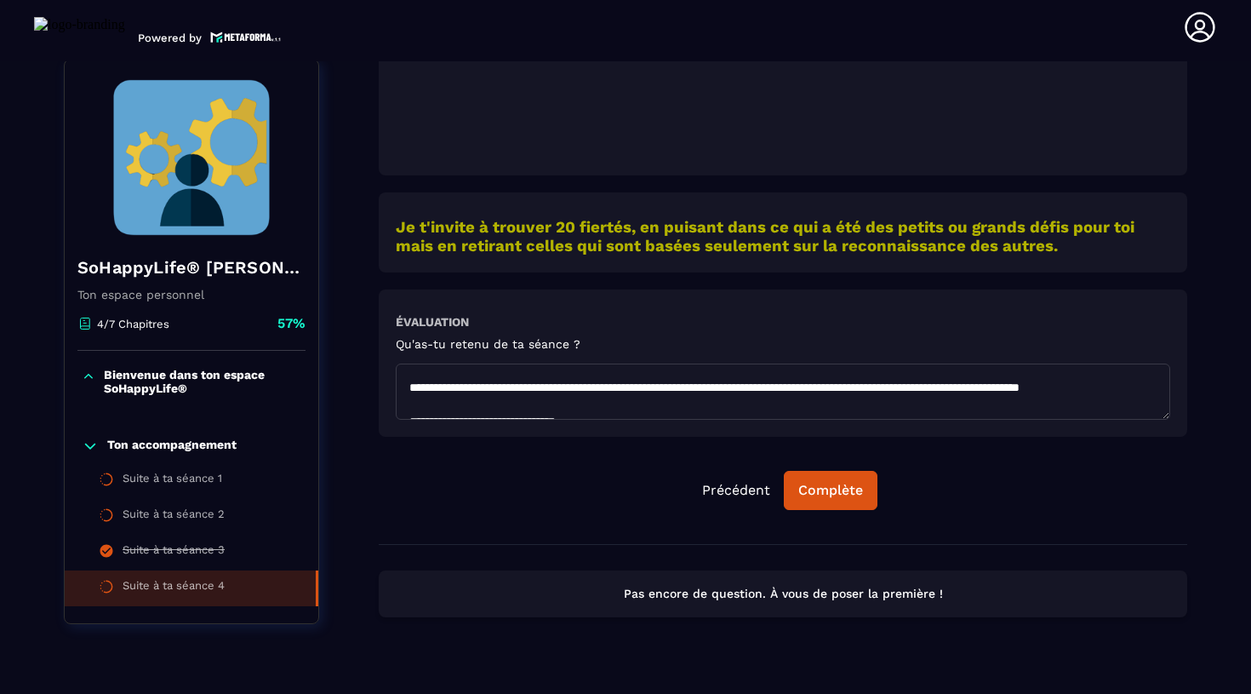
click at [655, 405] on textarea at bounding box center [783, 391] width 774 height 56
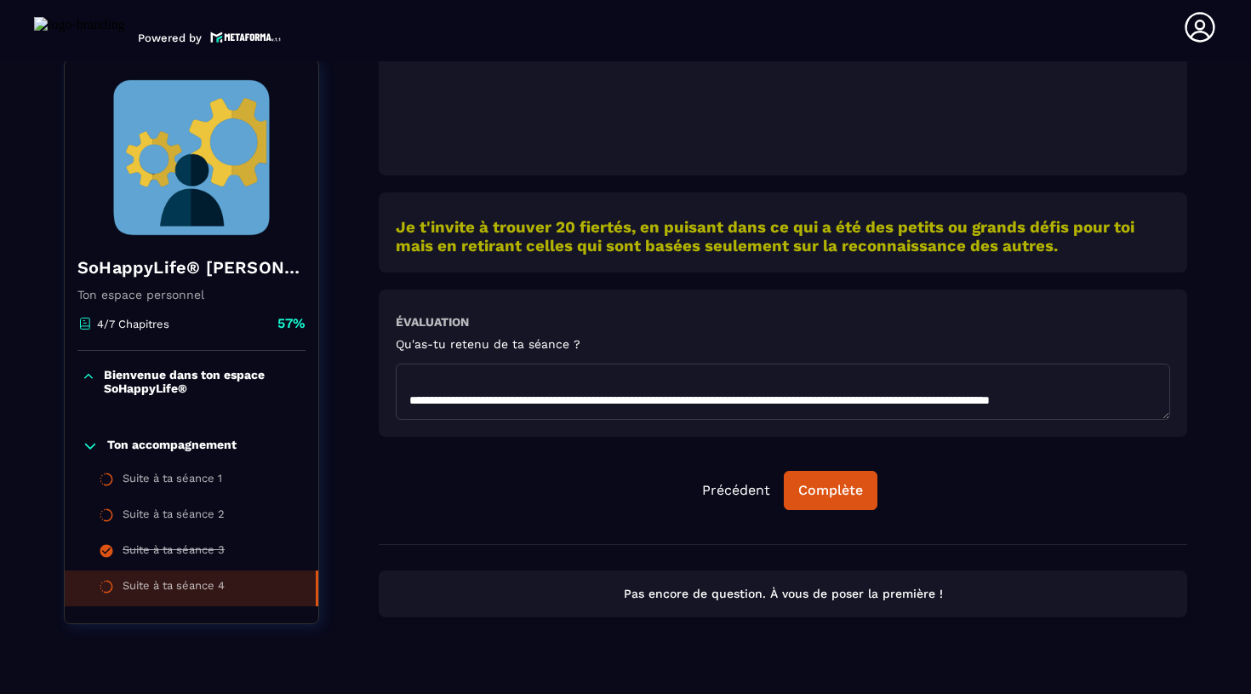
scroll to position [477, 0]
click at [494, 397] on textarea at bounding box center [783, 391] width 774 height 56
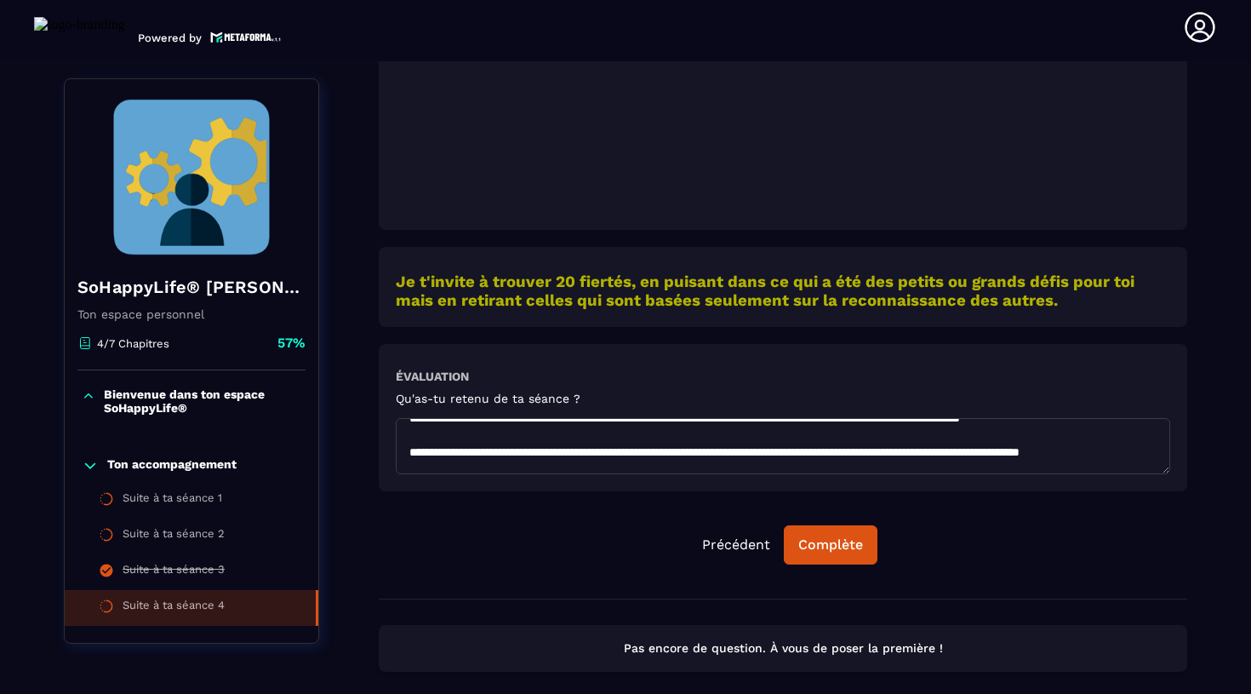
scroll to position [44, 0]
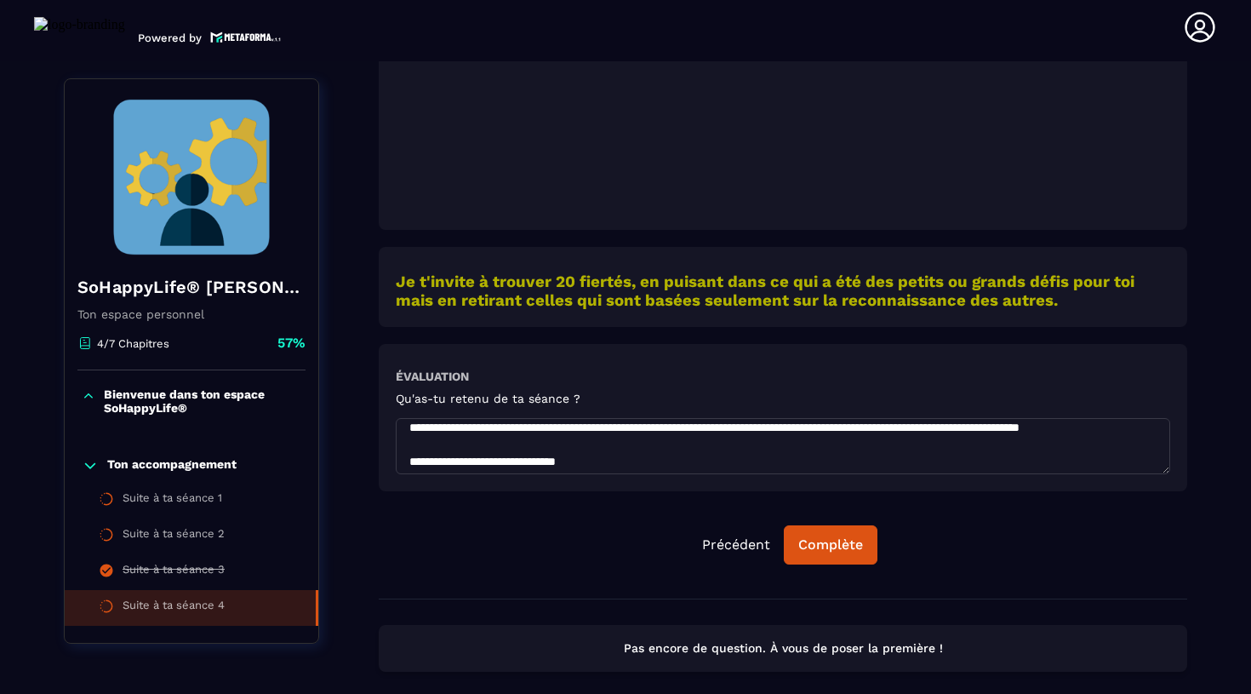
click at [886, 443] on textarea at bounding box center [783, 446] width 774 height 56
click at [965, 441] on textarea at bounding box center [783, 446] width 774 height 56
drag, startPoint x: 962, startPoint y: 441, endPoint x: 939, endPoint y: 441, distance: 23.0
click at [939, 441] on textarea at bounding box center [783, 446] width 774 height 56
click at [897, 441] on textarea at bounding box center [783, 446] width 774 height 56
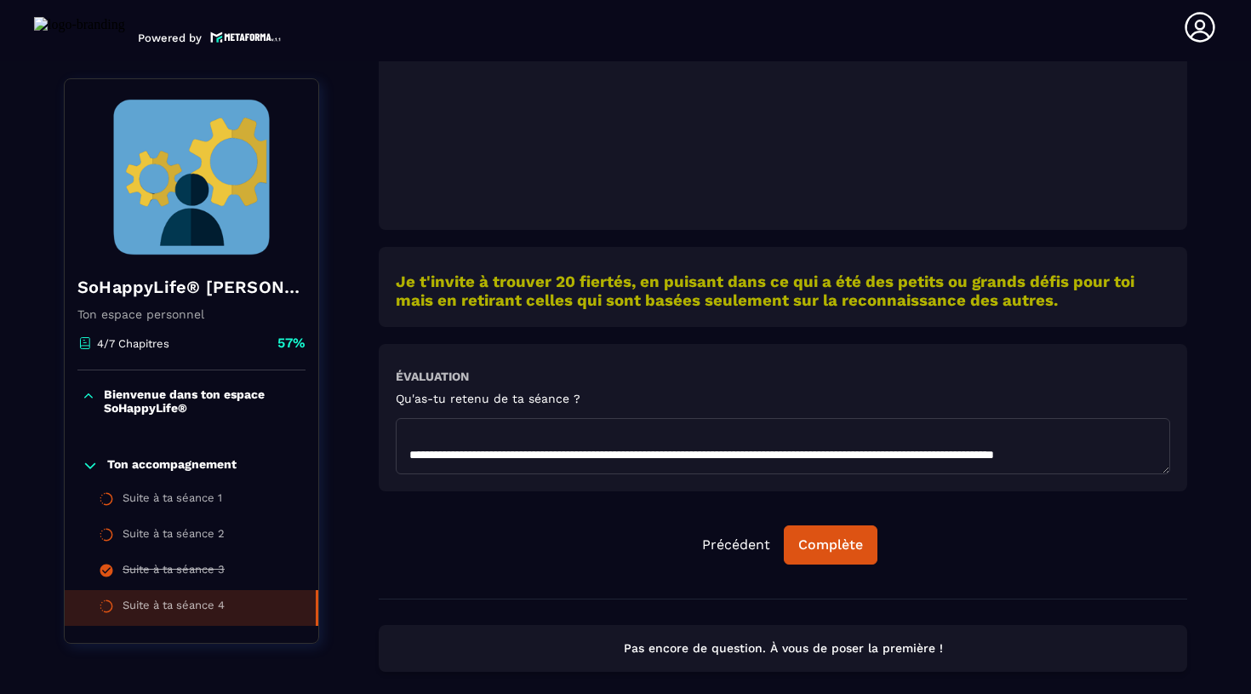
scroll to position [471, 0]
click at [426, 468] on textarea at bounding box center [783, 446] width 774 height 56
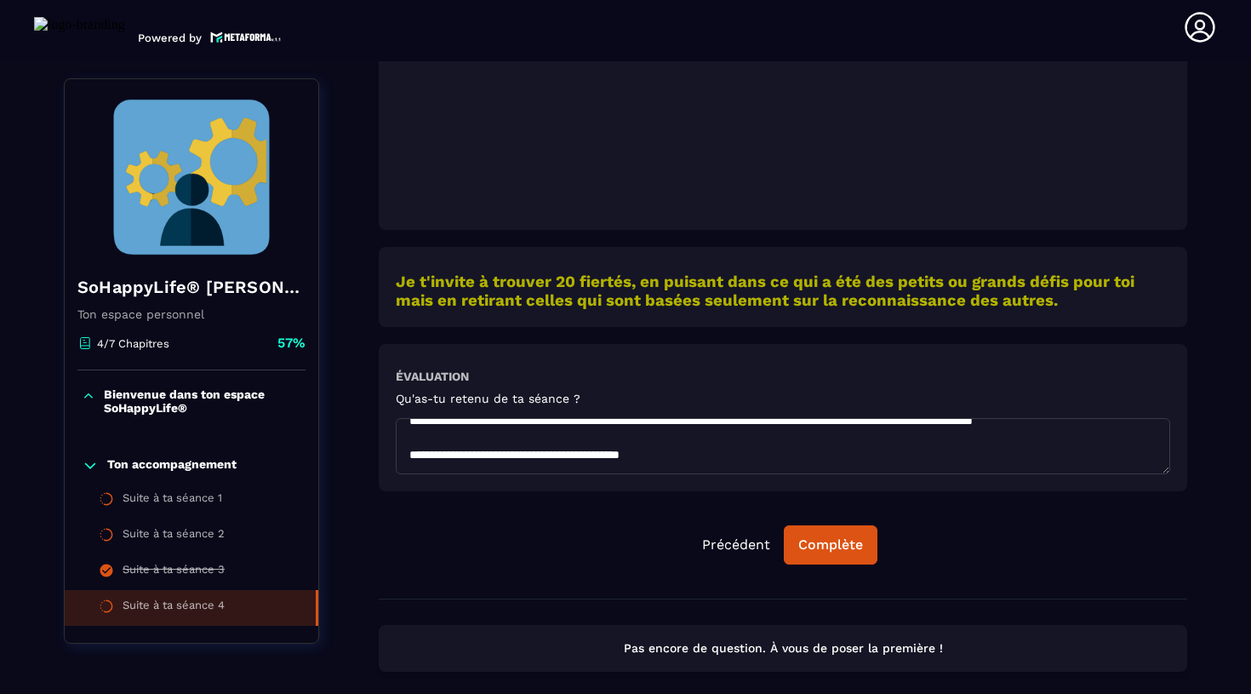
scroll to position [517, 0]
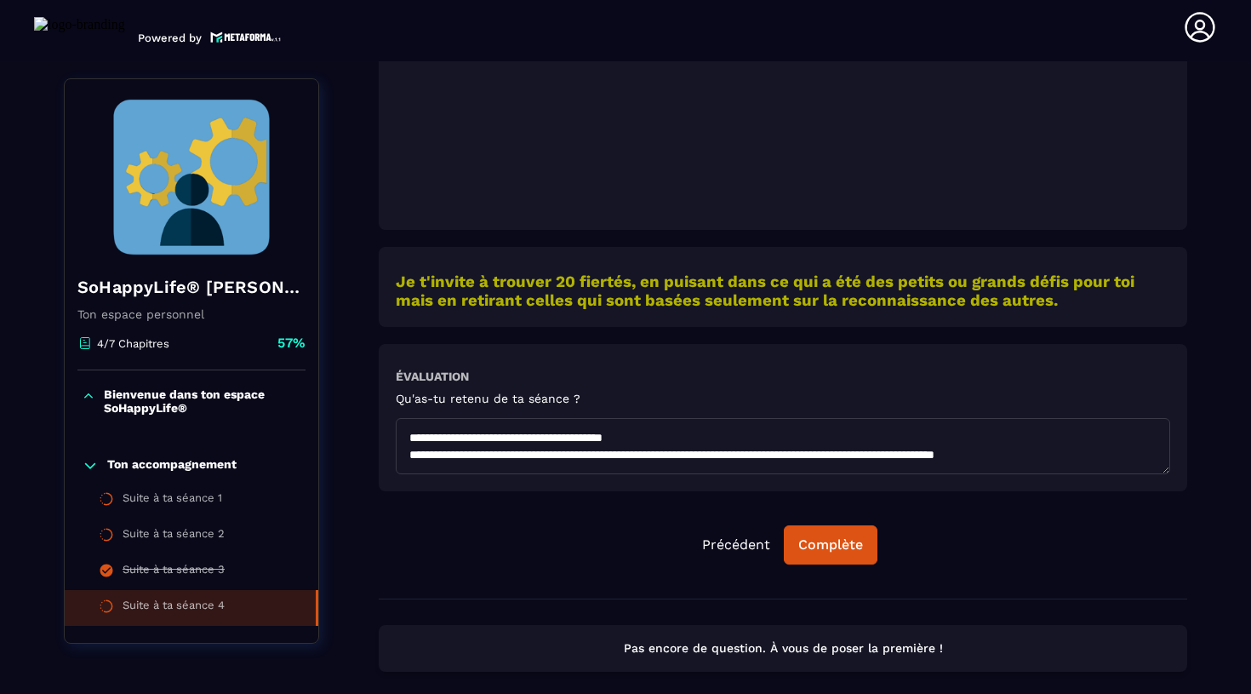
drag, startPoint x: 889, startPoint y: 447, endPoint x: 1150, endPoint y: 446, distance: 261.3
click at [1150, 446] on textarea at bounding box center [783, 446] width 774 height 56
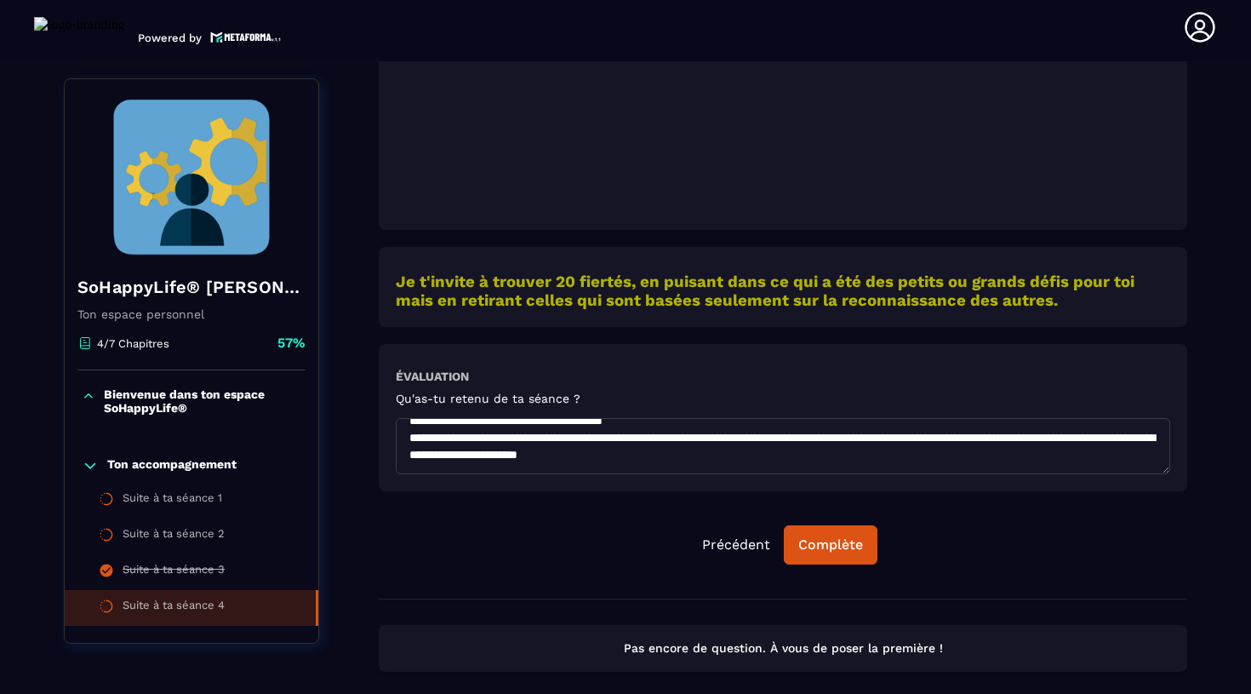
click at [580, 467] on textarea at bounding box center [783, 446] width 774 height 56
click at [911, 465] on textarea at bounding box center [783, 446] width 774 height 56
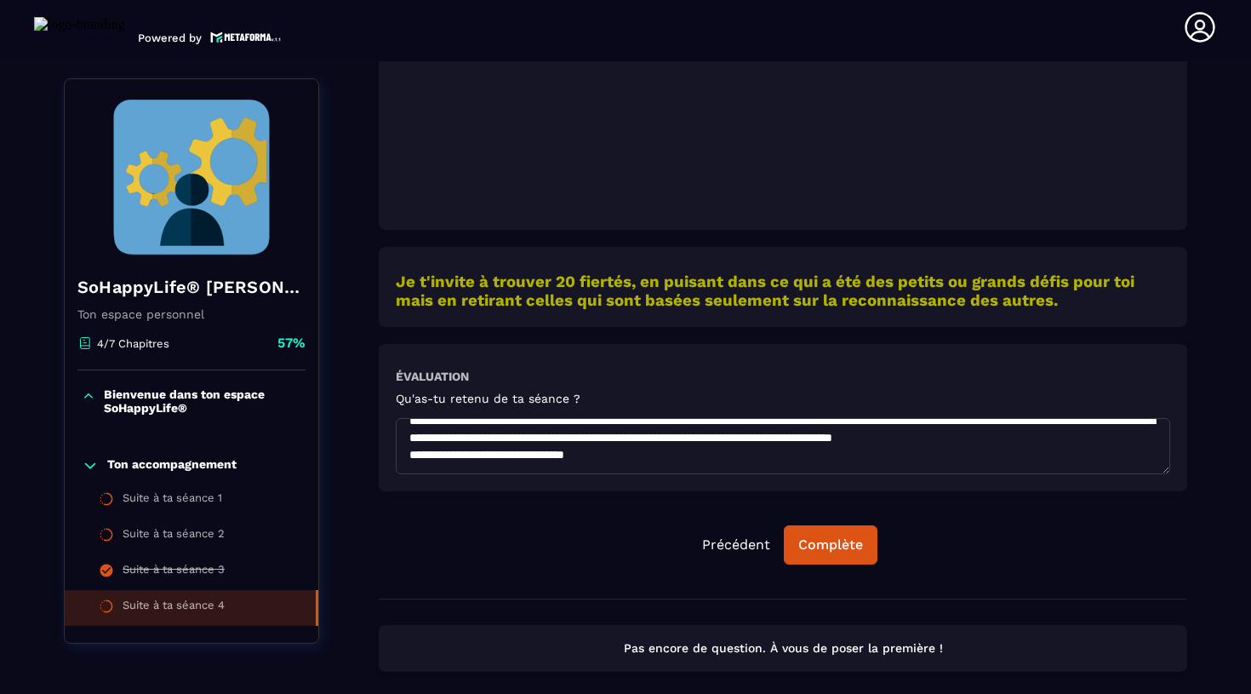
click at [420, 447] on textarea at bounding box center [783, 446] width 774 height 56
click at [414, 447] on textarea at bounding box center [783, 446] width 774 height 56
click at [612, 440] on textarea at bounding box center [783, 446] width 774 height 56
click at [757, 441] on textarea at bounding box center [783, 446] width 774 height 56
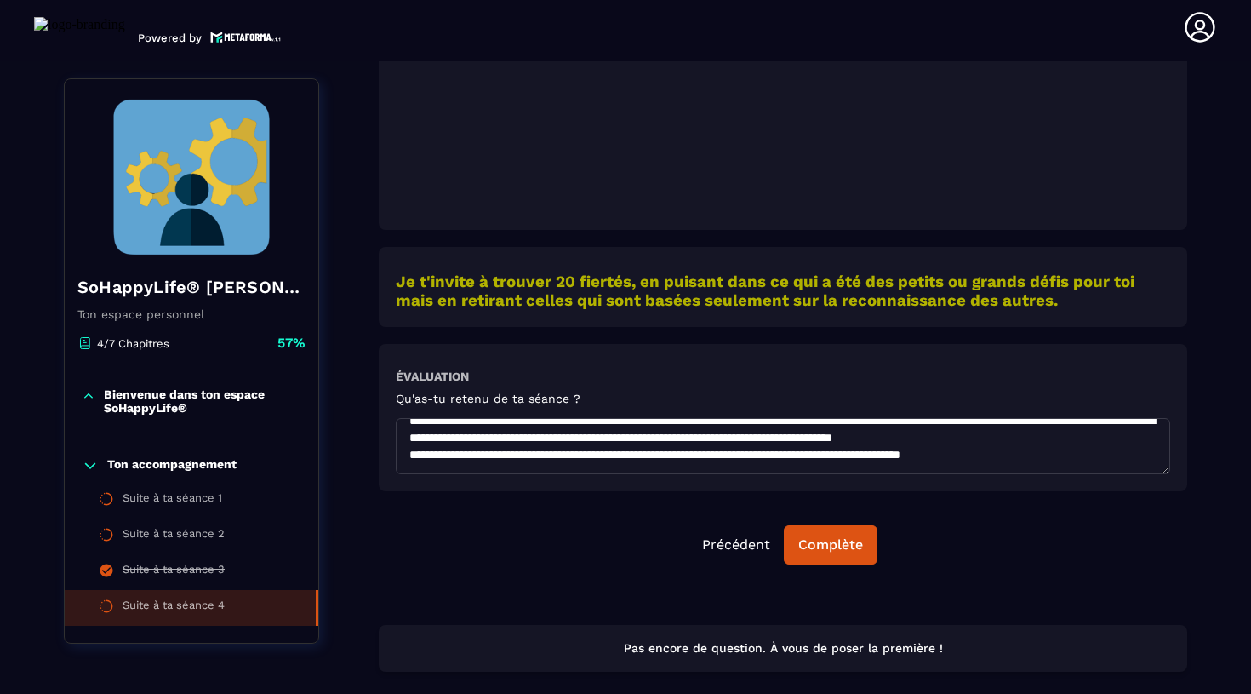
click at [1077, 443] on textarea at bounding box center [783, 446] width 774 height 56
drag, startPoint x: 774, startPoint y: 440, endPoint x: 421, endPoint y: 445, distance: 352.4
click at [421, 445] on textarea at bounding box center [783, 446] width 774 height 56
click at [711, 439] on textarea at bounding box center [783, 446] width 774 height 56
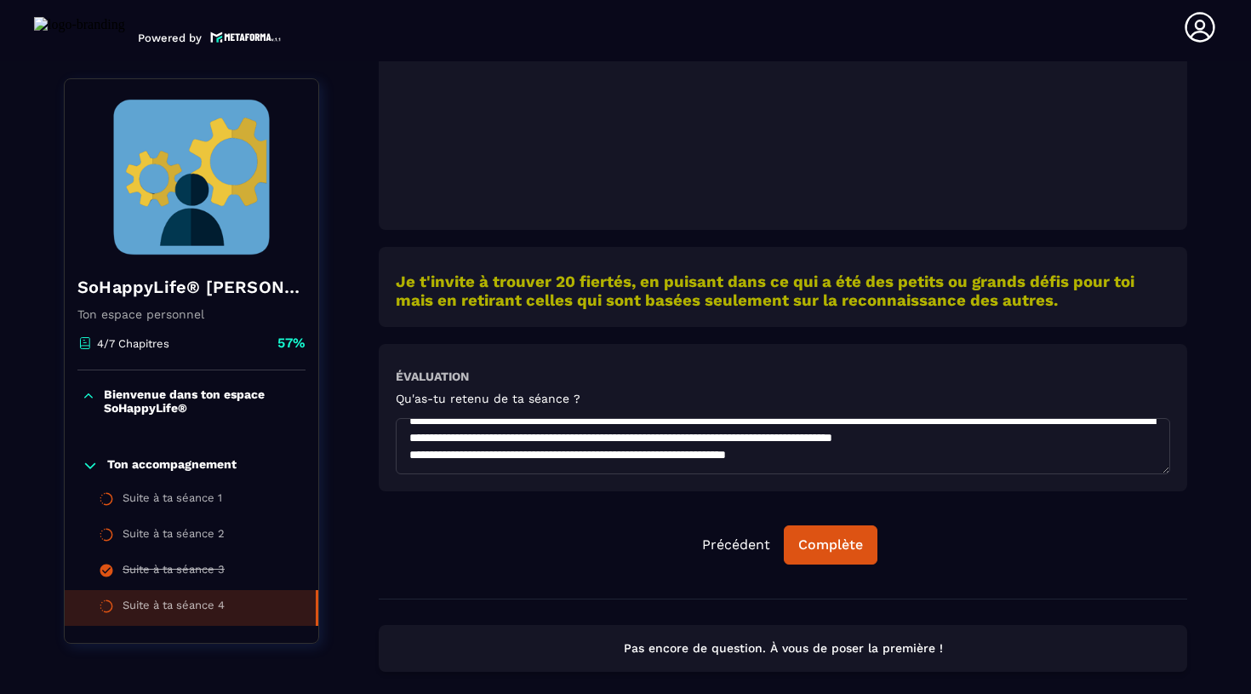
click at [462, 452] on textarea at bounding box center [783, 446] width 774 height 56
click at [866, 451] on textarea at bounding box center [783, 446] width 774 height 56
click at [769, 455] on textarea at bounding box center [783, 446] width 774 height 56
click at [865, 454] on textarea at bounding box center [783, 446] width 774 height 56
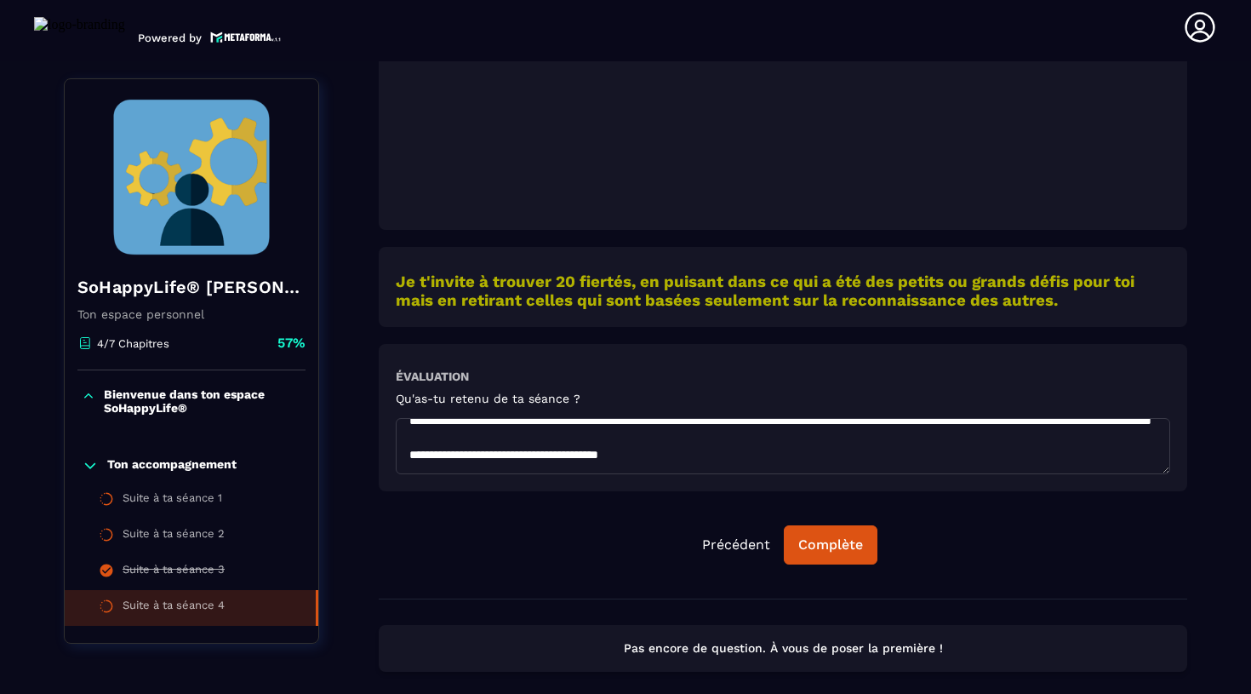
scroll to position [610, 0]
drag, startPoint x: 660, startPoint y: 454, endPoint x: 351, endPoint y: 454, distance: 308.9
click at [351, 454] on div "SoHappyLife® [PERSON_NAME] Ton espace personnel 4/7 Chapitres 57% Bienvenue dan…" at bounding box center [625, 180] width 1123 height 1040
drag, startPoint x: 1077, startPoint y: 449, endPoint x: 1093, endPoint y: 460, distance: 18.4
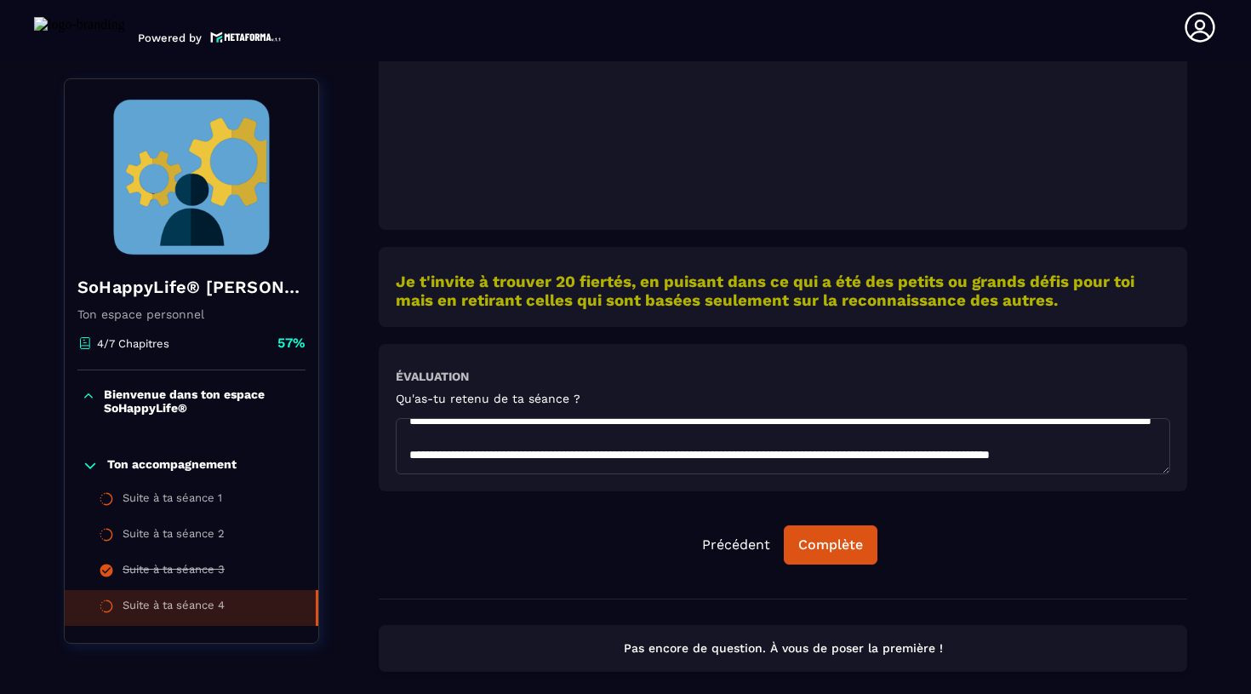
click at [1093, 461] on textarea at bounding box center [783, 446] width 774 height 56
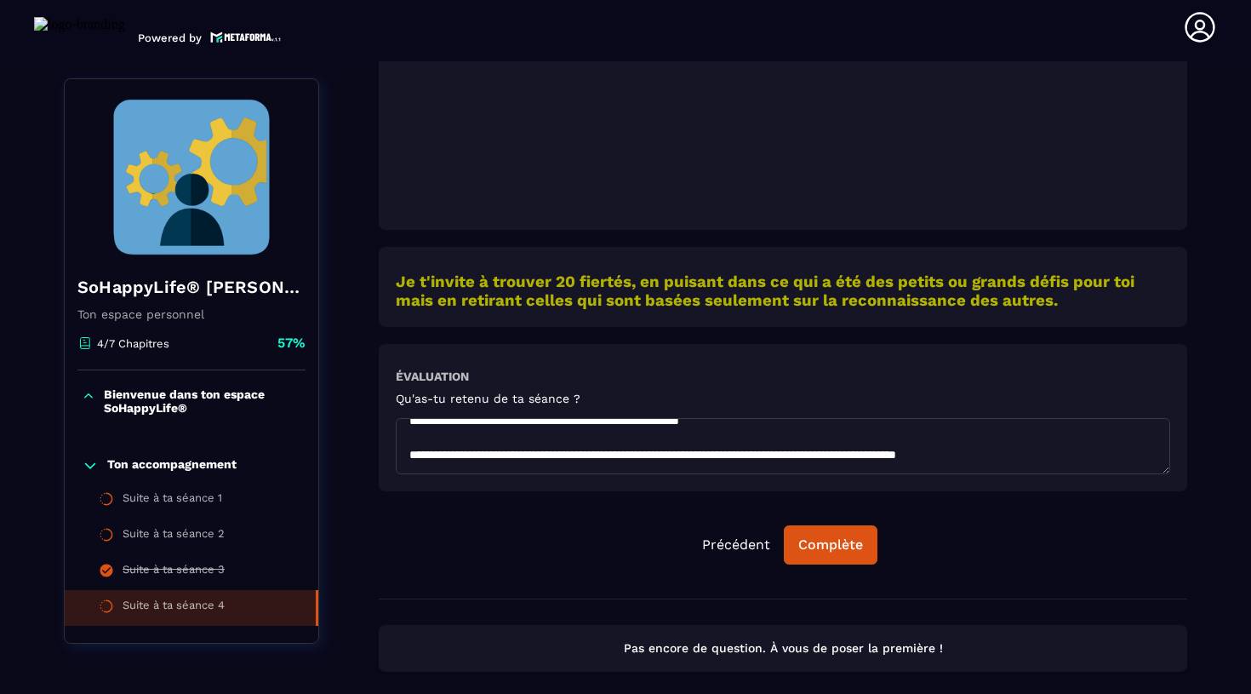
scroll to position [686, 0]
click at [416, 466] on textarea at bounding box center [783, 446] width 774 height 56
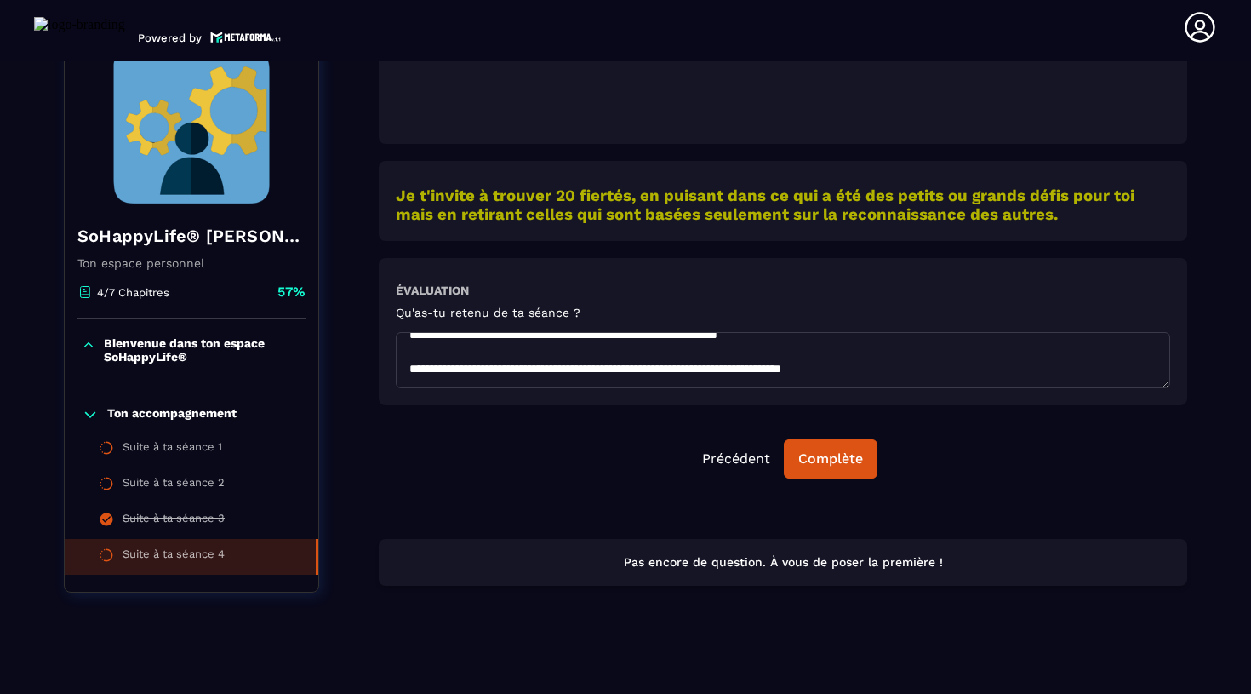
scroll to position [700, 0]
drag, startPoint x: 445, startPoint y: 349, endPoint x: 392, endPoint y: 349, distance: 52.8
click at [392, 349] on div "Évaluation Qu'as-tu retenu de ta séance ?" at bounding box center [783, 331] width 809 height 147
click at [483, 352] on textarea at bounding box center [783, 360] width 774 height 56
click at [711, 348] on textarea at bounding box center [783, 360] width 774 height 56
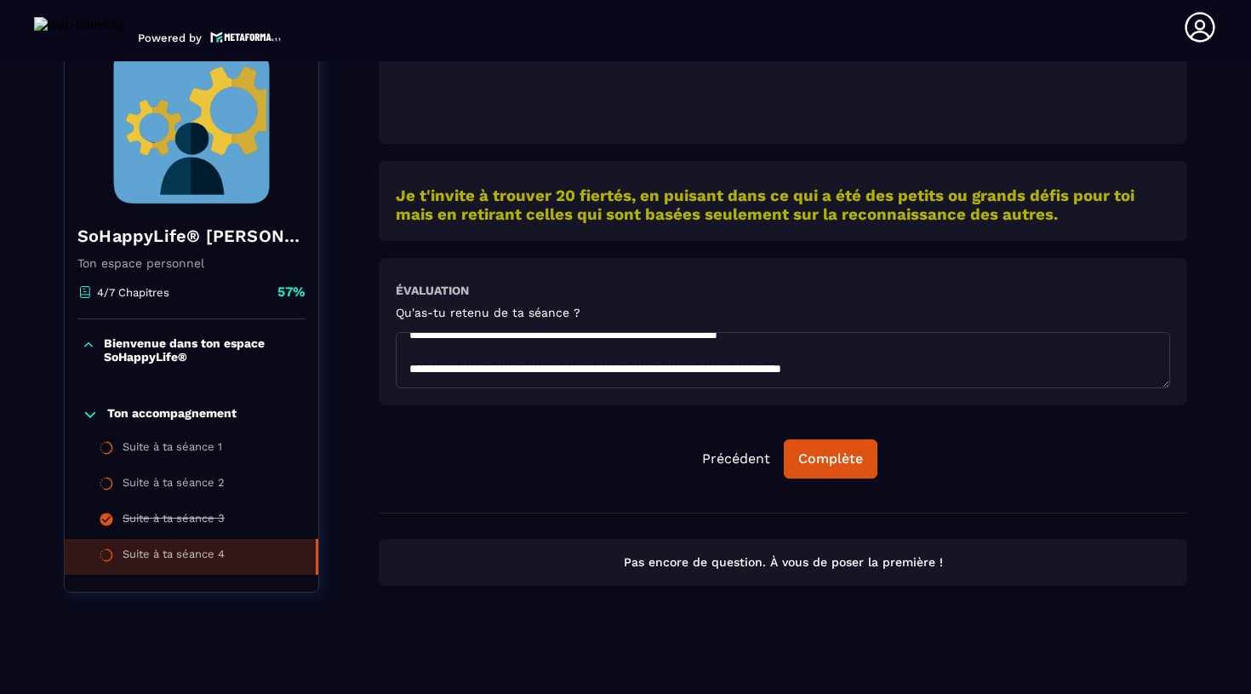
click at [751, 347] on textarea at bounding box center [783, 360] width 774 height 56
drag, startPoint x: 431, startPoint y: 370, endPoint x: 403, endPoint y: 370, distance: 28.1
click at [403, 370] on textarea at bounding box center [783, 360] width 774 height 56
click at [466, 363] on textarea at bounding box center [783, 360] width 774 height 56
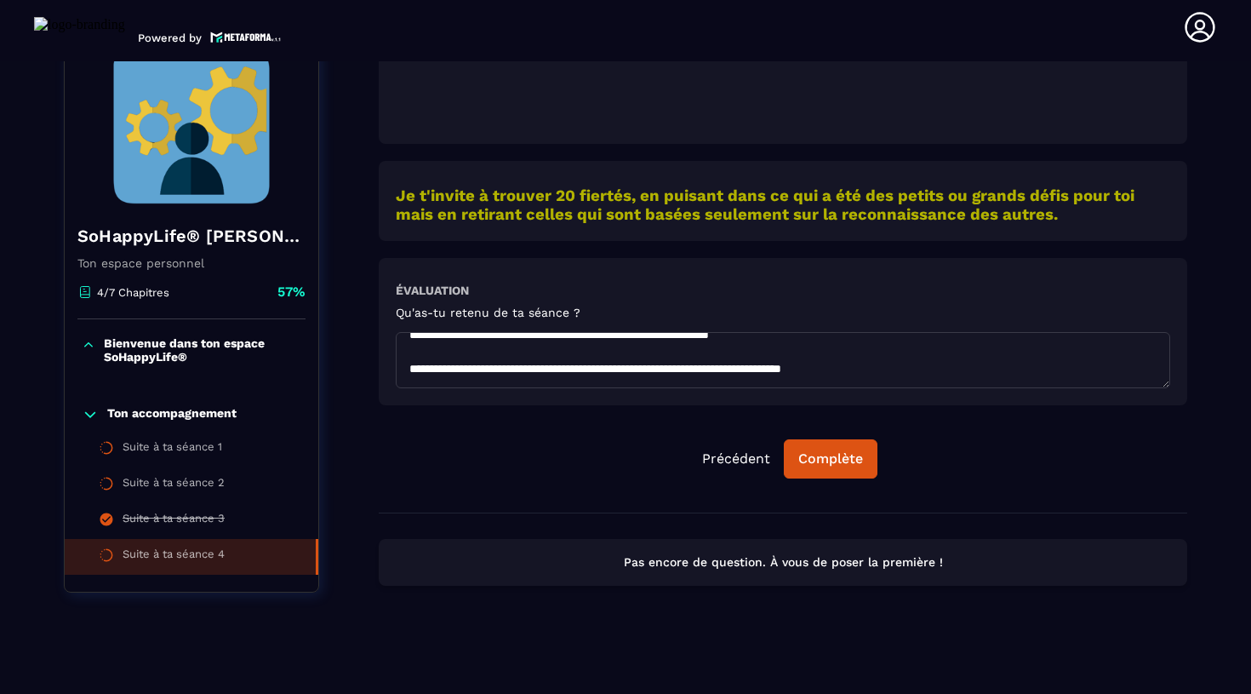
click at [756, 377] on textarea at bounding box center [783, 360] width 774 height 56
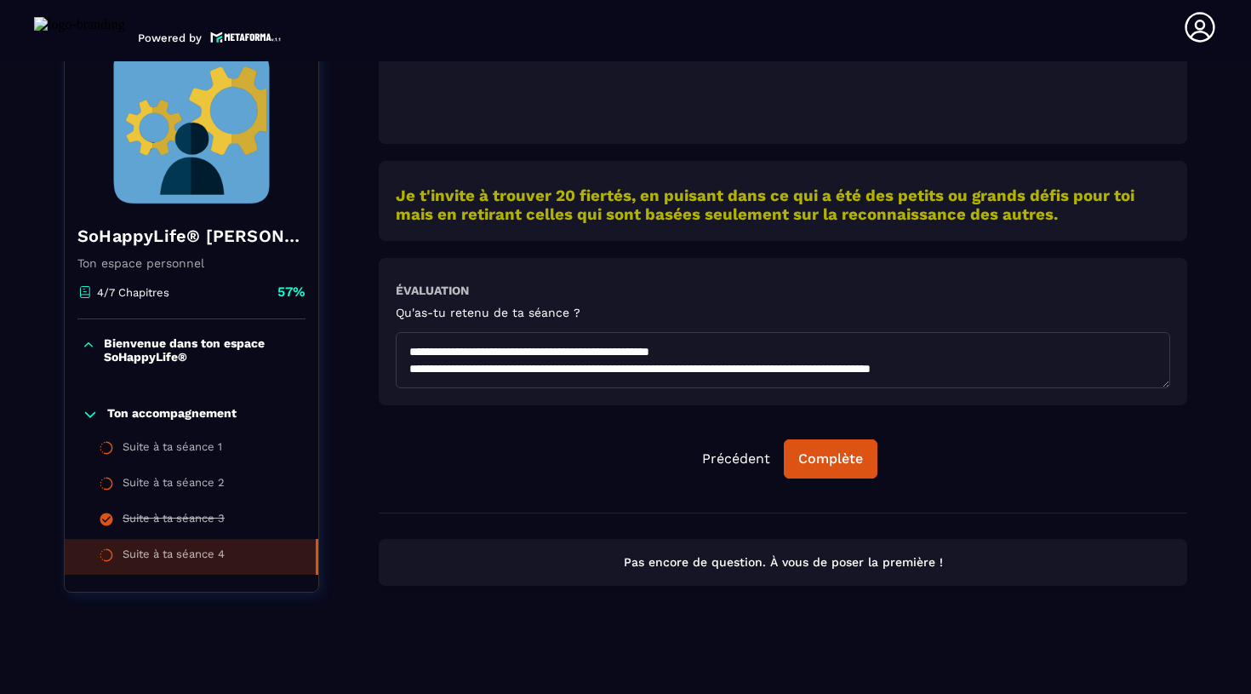
scroll to position [814, 0]
click at [762, 341] on textarea at bounding box center [783, 360] width 774 height 56
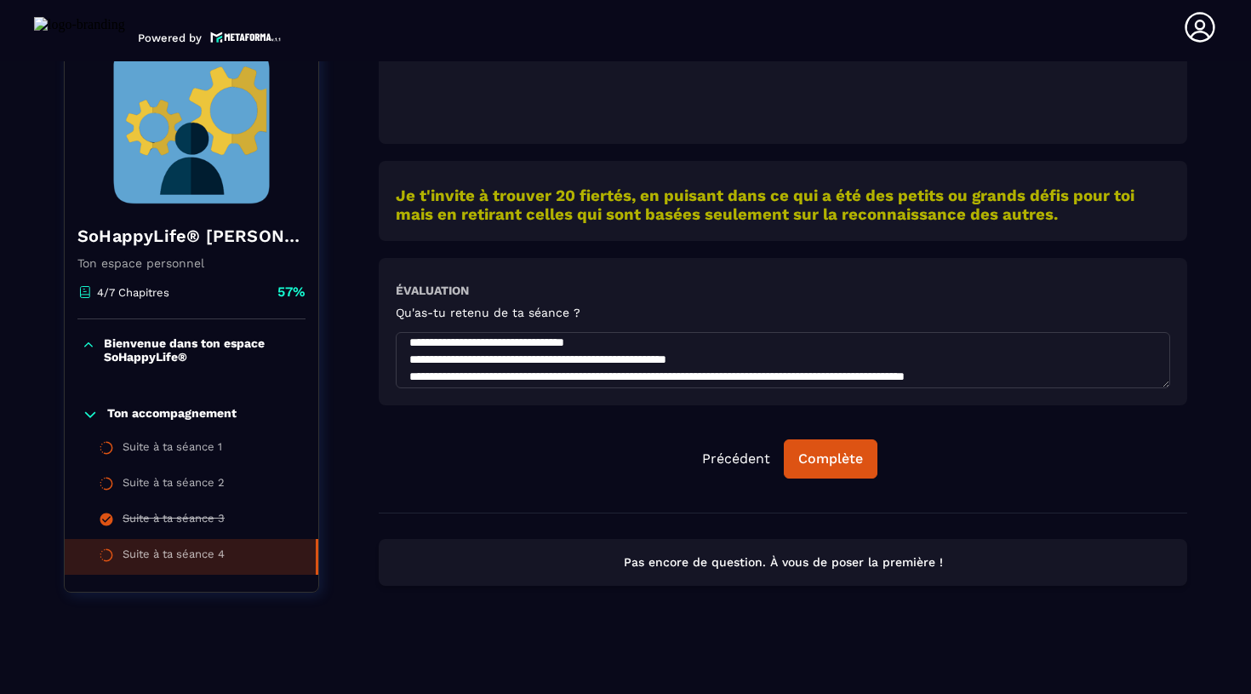
scroll to position [322, 0]
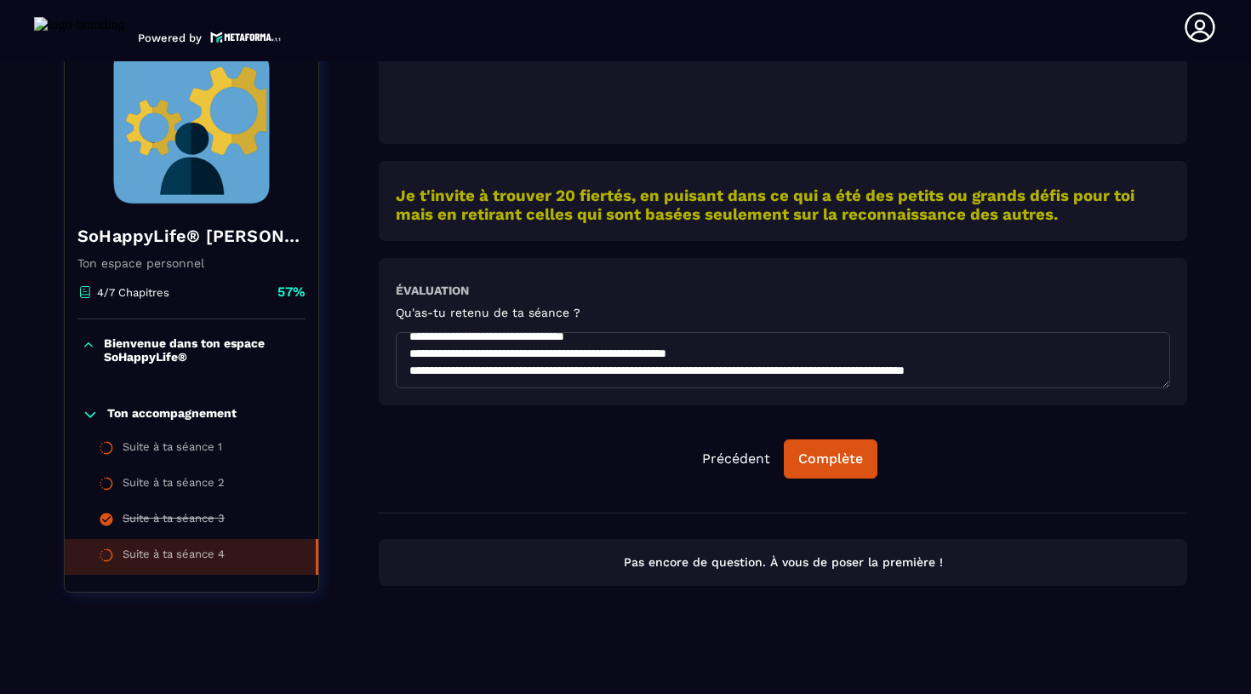
click at [751, 364] on textarea at bounding box center [783, 360] width 774 height 56
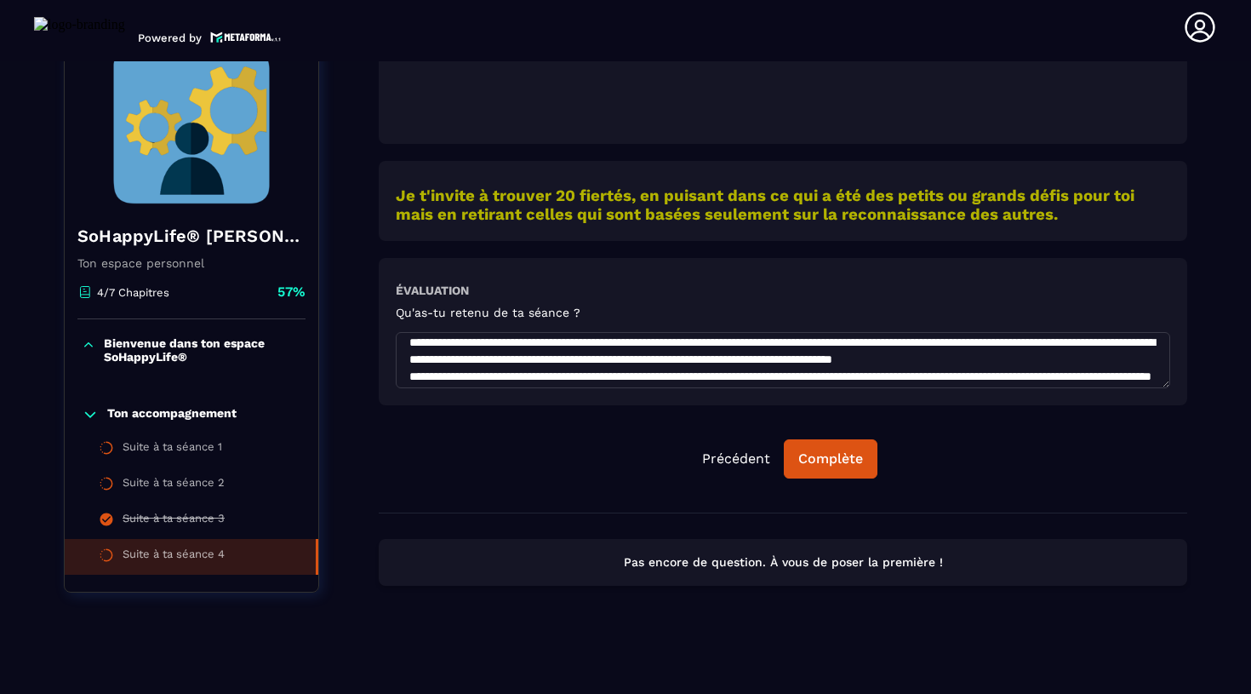
scroll to position [487, 0]
click at [843, 340] on textarea at bounding box center [783, 360] width 774 height 56
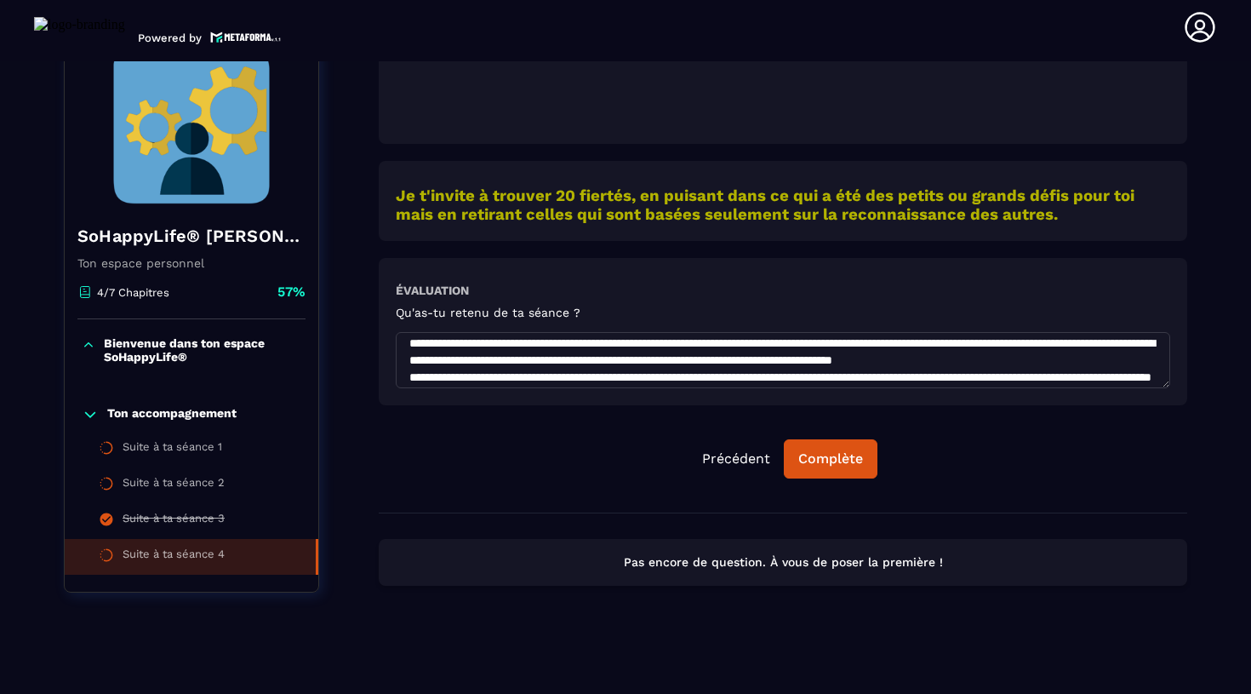
drag, startPoint x: 988, startPoint y: 341, endPoint x: 846, endPoint y: 344, distance: 142.1
click at [846, 344] on textarea at bounding box center [783, 360] width 774 height 56
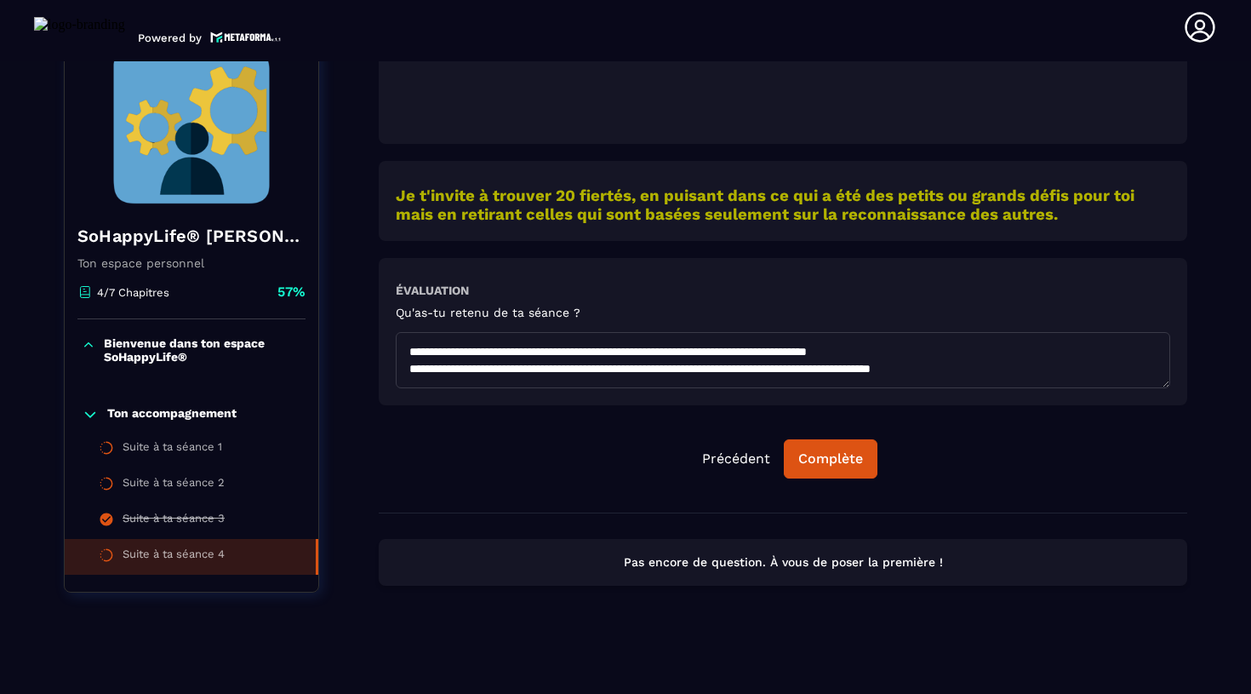
scroll to position [840, 0]
click at [417, 374] on textarea at bounding box center [783, 360] width 774 height 56
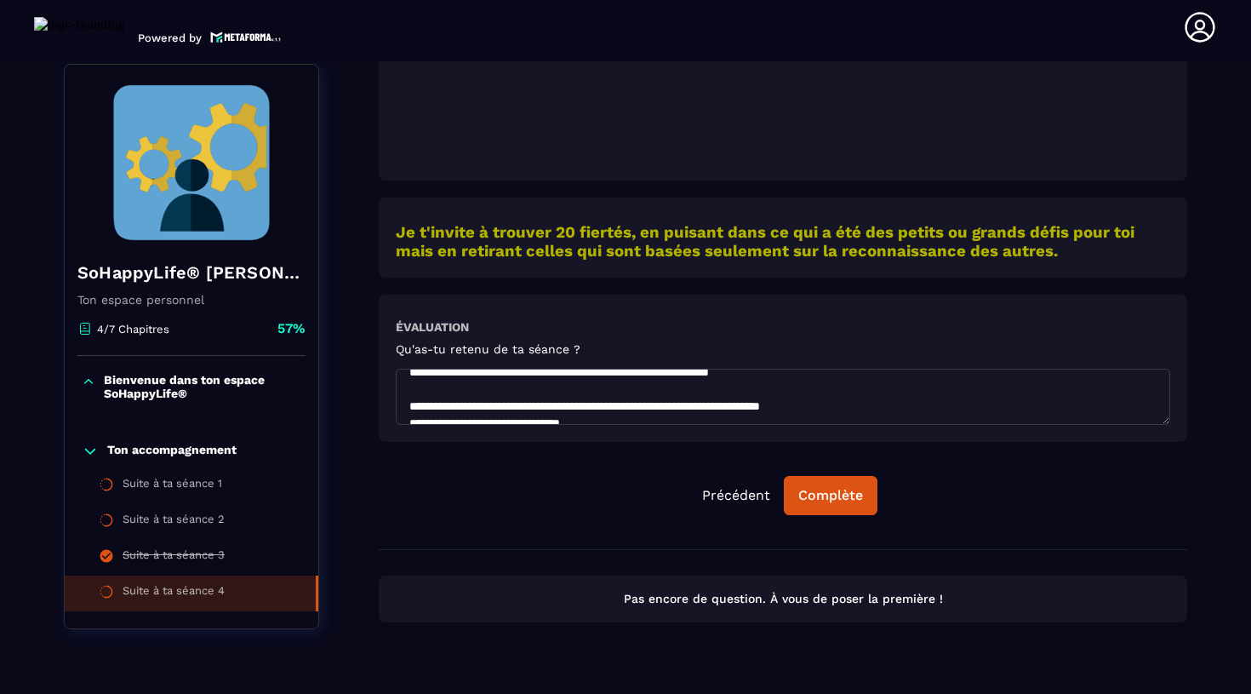
scroll to position [607, 0]
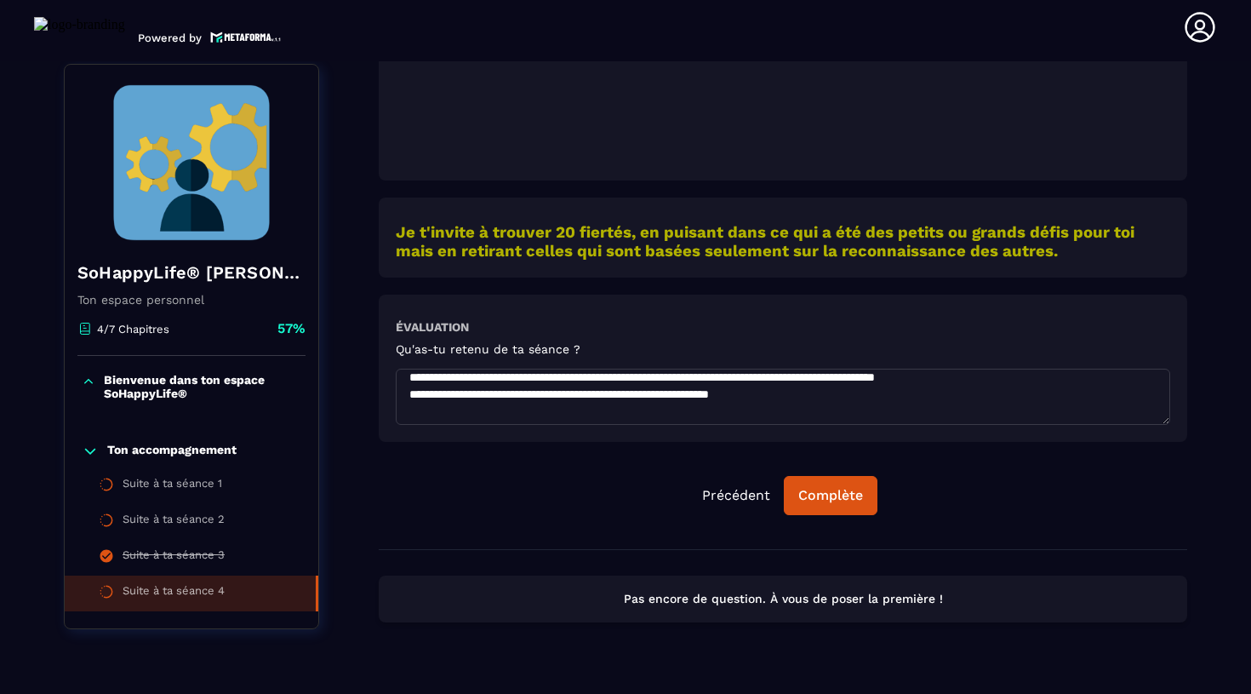
click at [689, 395] on textarea at bounding box center [783, 397] width 774 height 56
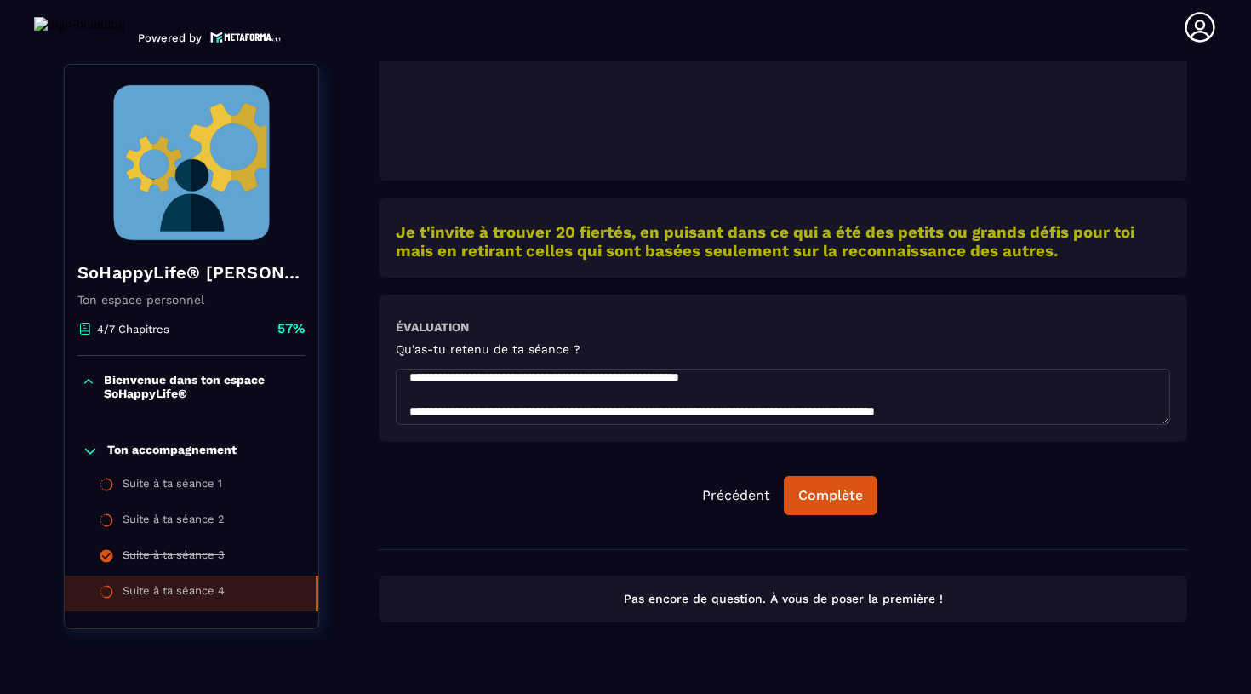
scroll to position [618, 0]
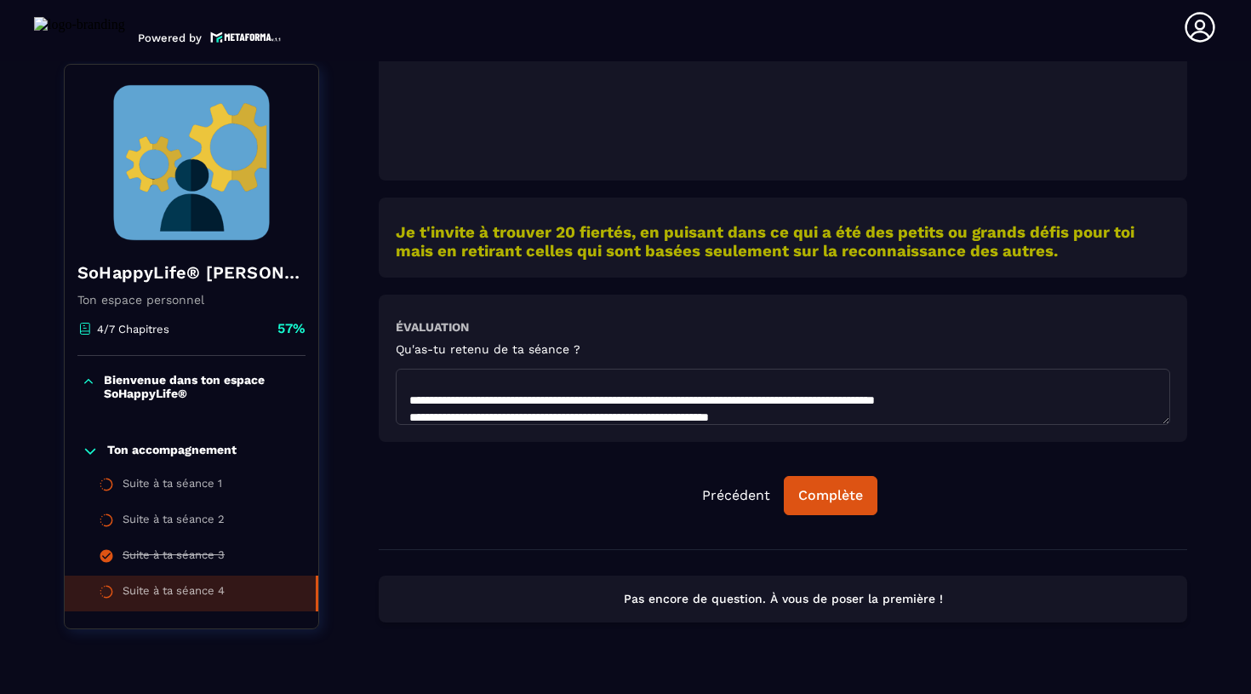
click at [498, 414] on textarea at bounding box center [783, 397] width 774 height 56
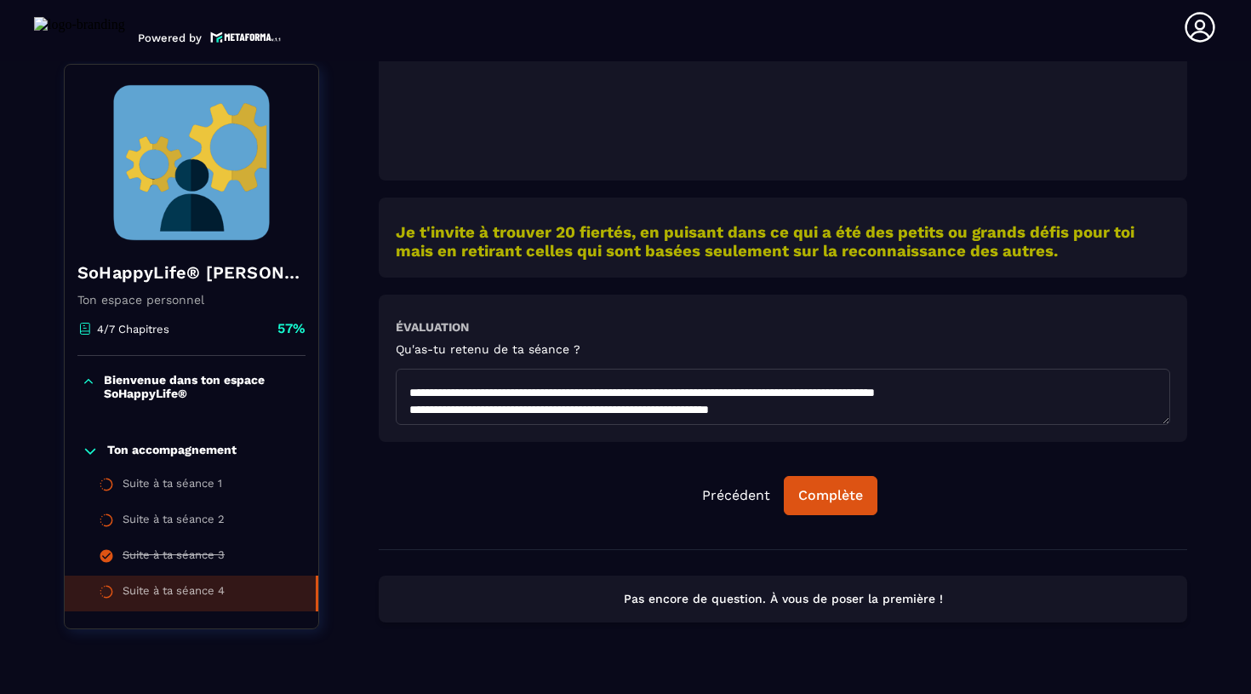
drag, startPoint x: 1058, startPoint y: 408, endPoint x: 368, endPoint y: 409, distance: 690.2
click at [368, 409] on div "SoHappyLife® [PERSON_NAME] Ton espace personnel 4/7 Chapitres 57% Bienvenue dan…" at bounding box center [625, 130] width 1123 height 1040
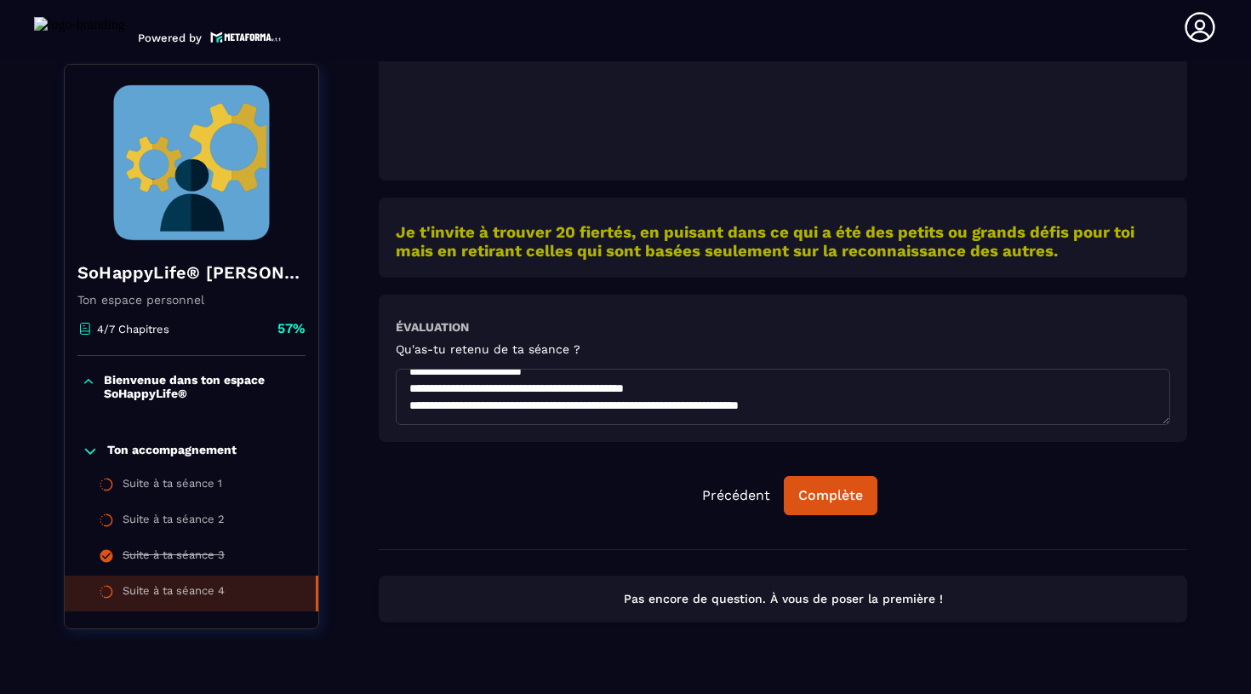
scroll to position [919, 0]
click at [423, 418] on textarea at bounding box center [783, 397] width 774 height 56
paste textarea "**********"
click at [739, 403] on textarea at bounding box center [783, 397] width 774 height 56
click at [1087, 408] on textarea at bounding box center [783, 397] width 774 height 56
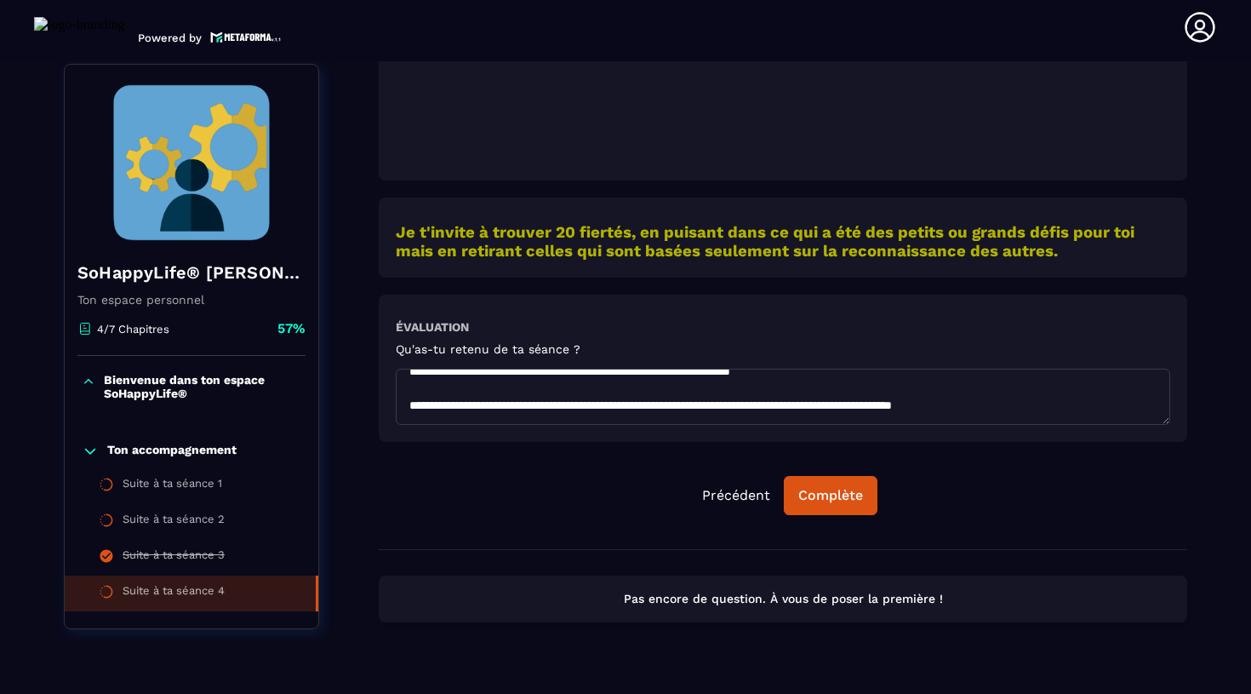
scroll to position [941, 0]
drag, startPoint x: 746, startPoint y: 417, endPoint x: 928, endPoint y: 415, distance: 182.1
click at [931, 418] on textarea at bounding box center [783, 397] width 774 height 56
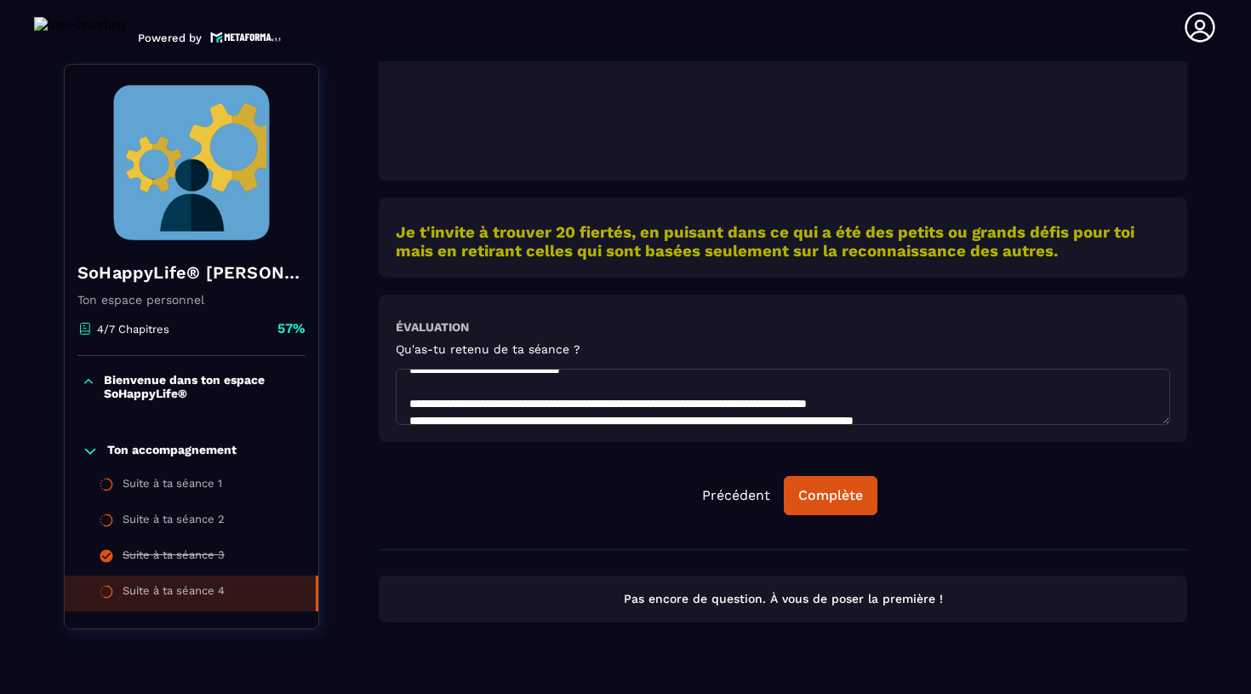
scroll to position [597, 0]
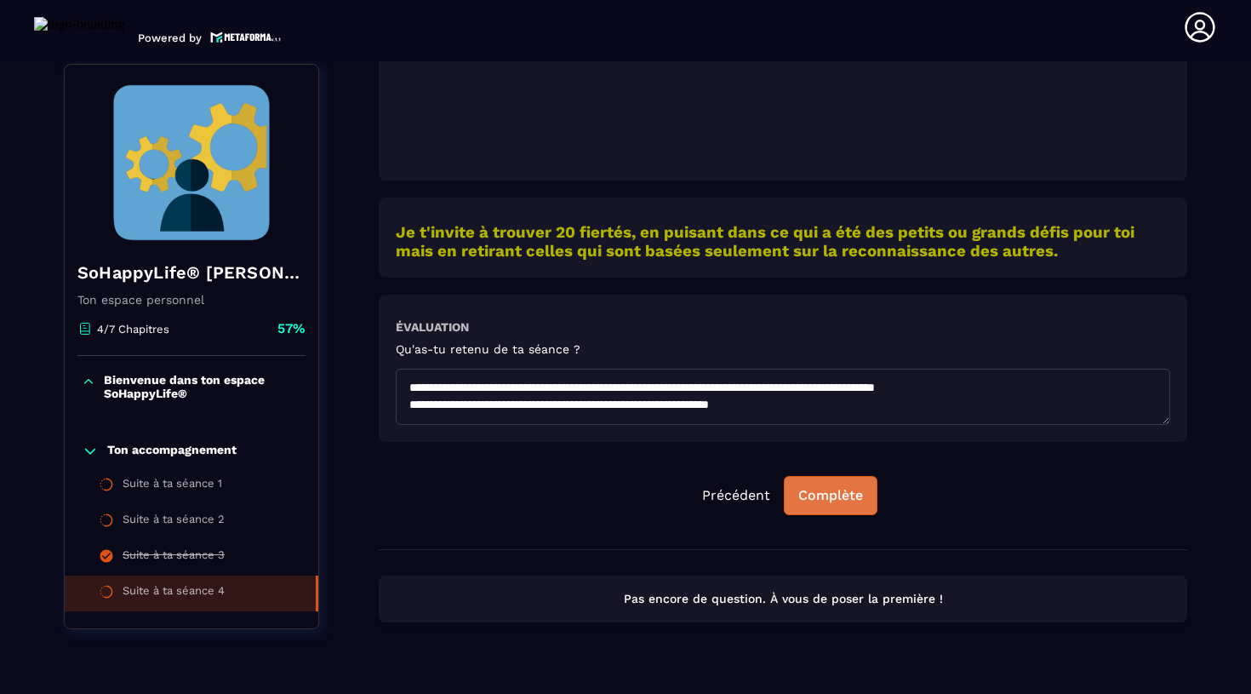
type textarea "**********"
click at [826, 501] on div "Complète" at bounding box center [830, 495] width 65 height 17
